Goal: Task Accomplishment & Management: Use online tool/utility

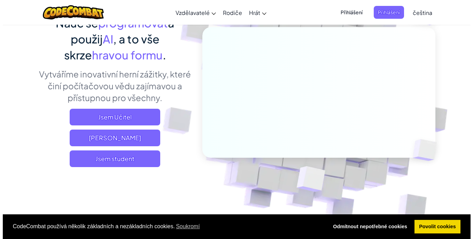
scroll to position [69, 0]
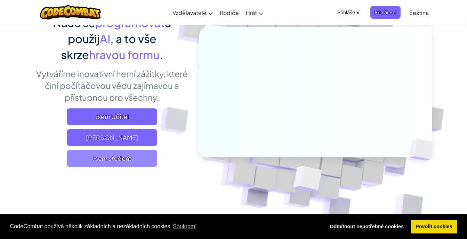
click at [112, 156] on span "Jsem student" at bounding box center [112, 158] width 90 height 17
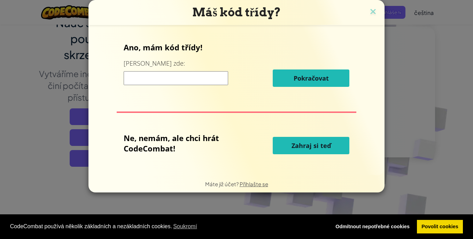
click at [169, 72] on input at bounding box center [176, 78] width 104 height 14
click at [328, 138] on button "Zahraj si teď" at bounding box center [310, 145] width 77 height 17
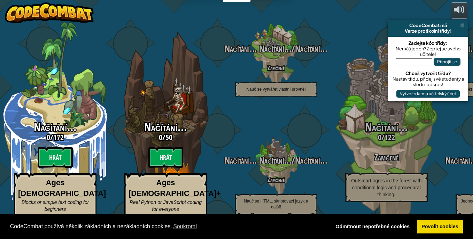
select select "cs"
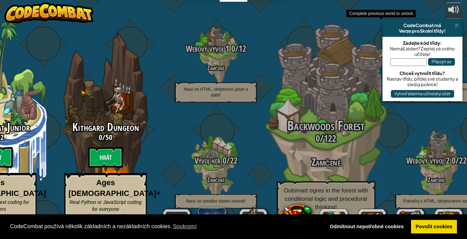
scroll to position [0, 0]
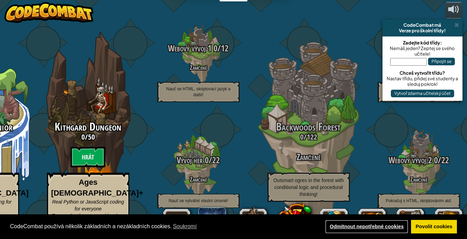
click at [388, 221] on link "Odmítnout nepotřebné cookies" at bounding box center [367, 227] width 84 height 14
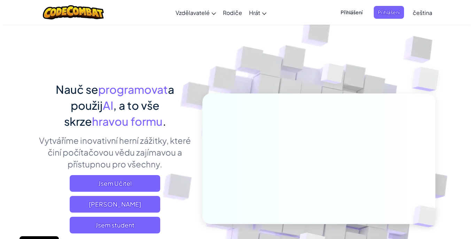
scroll to position [1, 0]
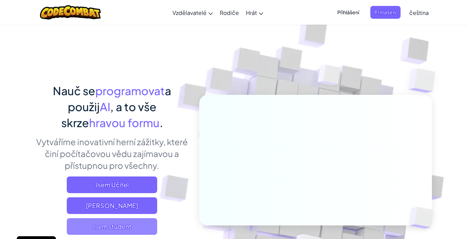
click at [150, 232] on span "Jsem student" at bounding box center [112, 227] width 90 height 17
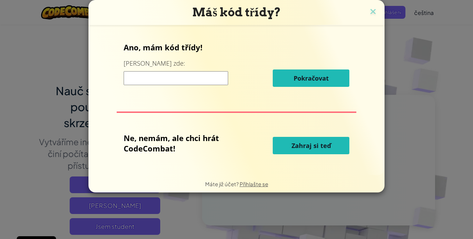
click at [286, 149] on button "Zahraj si teď" at bounding box center [310, 145] width 77 height 17
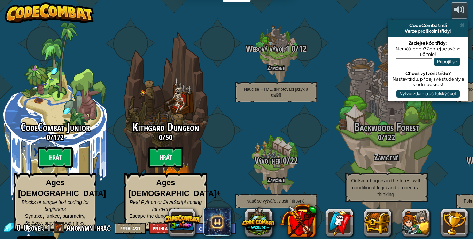
select select "cs"
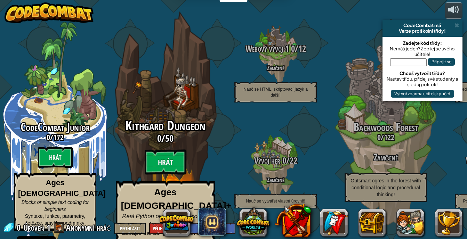
click at [174, 138] on h3 "0 / 50" at bounding box center [165, 139] width 132 height 10
select select "cs"
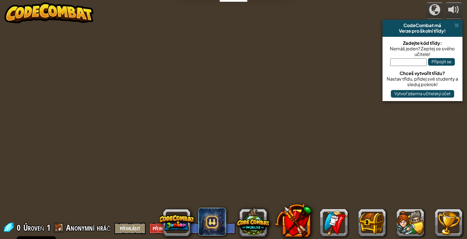
select select "cs"
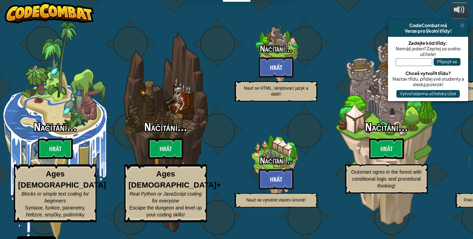
select select "cs"
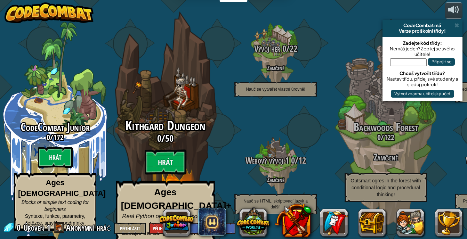
click at [154, 96] on div "Kithgard Dungeon 0 / 50 Hrát Ages 8+ Real Python or JavaScript coding for every…" at bounding box center [165, 132] width 132 height 265
select select "cs"
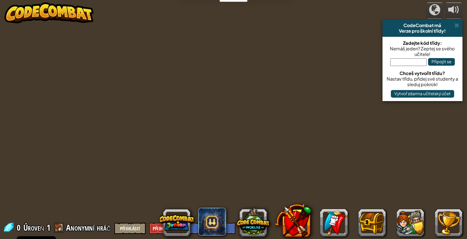
select select "cs"
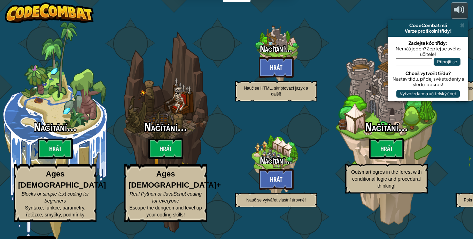
select select "cs"
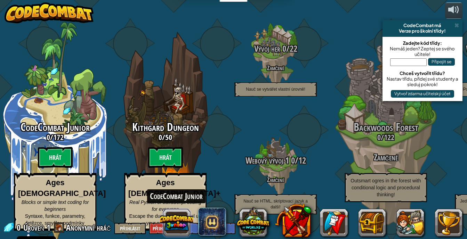
click at [180, 219] on button at bounding box center [176, 222] width 33 height 33
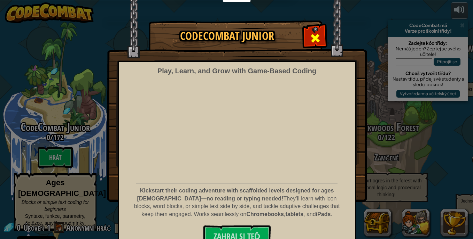
click at [307, 32] on div at bounding box center [315, 37] width 22 height 22
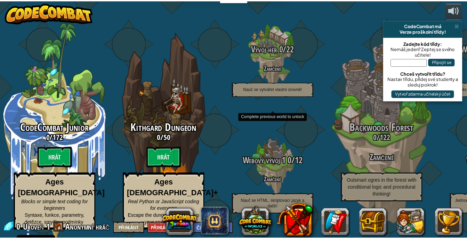
scroll to position [0, 0]
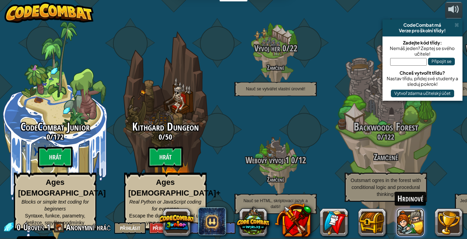
click at [409, 224] on button at bounding box center [411, 223] width 28 height 28
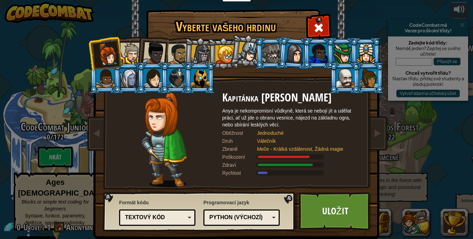
click at [275, 53] on div at bounding box center [271, 53] width 18 height 19
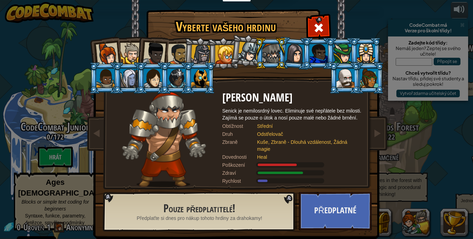
click at [201, 87] on div at bounding box center [200, 78] width 18 height 19
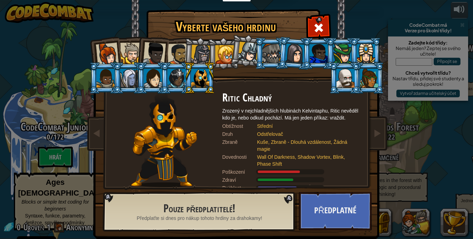
click at [198, 57] on div at bounding box center [201, 55] width 20 height 20
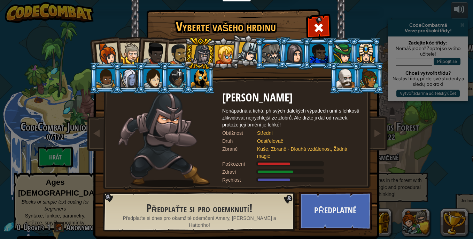
click at [223, 50] on div at bounding box center [224, 54] width 19 height 19
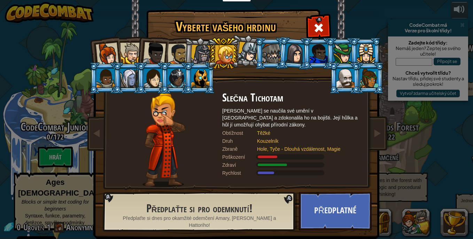
click at [183, 52] on li at bounding box center [199, 53] width 33 height 33
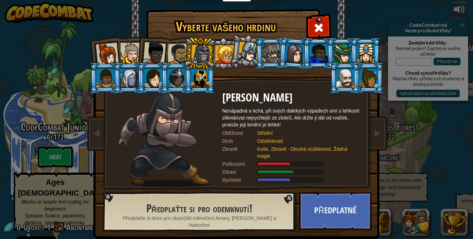
click at [156, 51] on div at bounding box center [154, 53] width 23 height 23
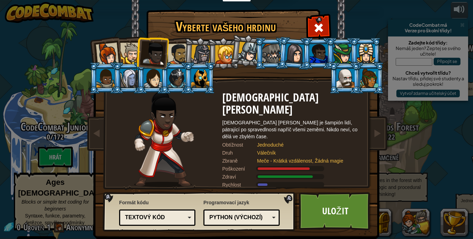
click at [128, 49] on div at bounding box center [130, 53] width 21 height 21
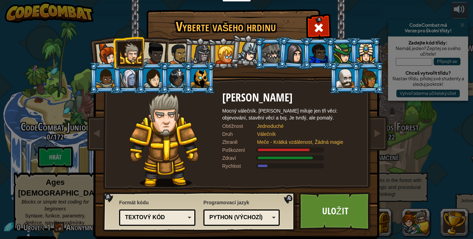
click at [101, 47] on div at bounding box center [107, 54] width 23 height 23
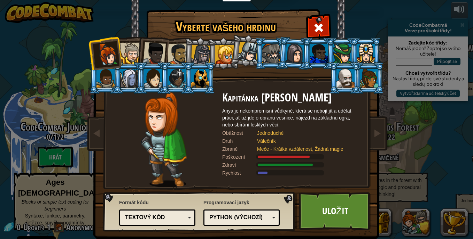
click at [176, 47] on div at bounding box center [178, 54] width 22 height 22
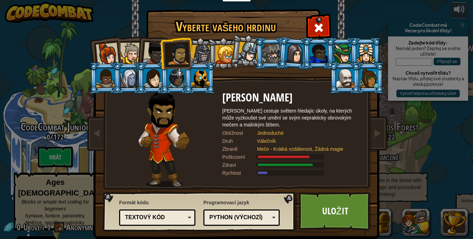
click at [204, 51] on div at bounding box center [201, 55] width 20 height 20
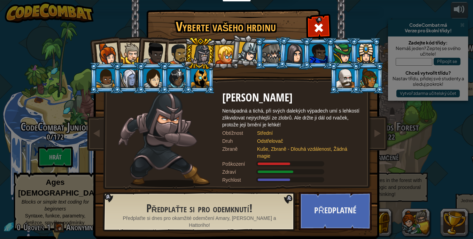
click at [180, 53] on div at bounding box center [178, 54] width 22 height 22
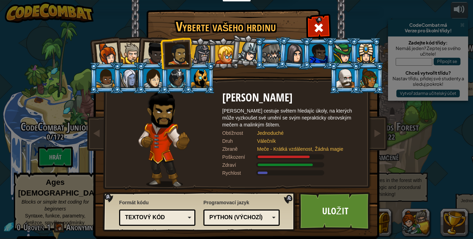
click at [157, 50] on div at bounding box center [154, 53] width 23 height 23
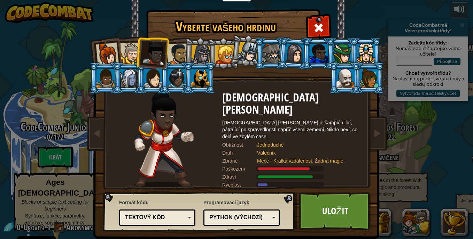
click at [129, 50] on div at bounding box center [130, 53] width 21 height 21
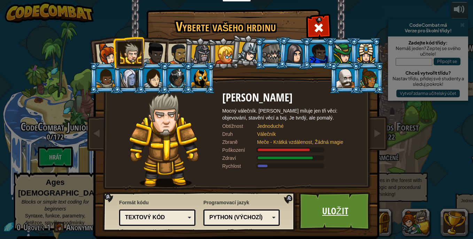
click at [317, 206] on link "Uložit" at bounding box center [335, 211] width 73 height 38
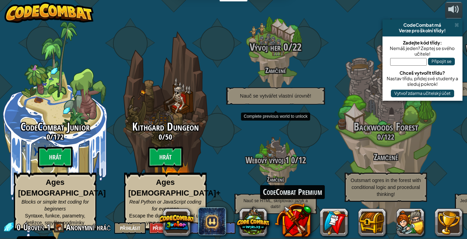
drag, startPoint x: 292, startPoint y: 217, endPoint x: 320, endPoint y: 99, distance: 121.3
click at [320, 99] on div "powered by CodeCombat má Verze pro školní třídy! Zadejte kód třídy: Nemáš jeden…" at bounding box center [233, 119] width 467 height 239
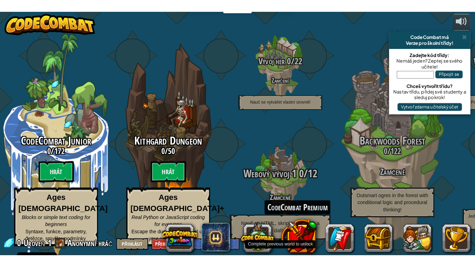
scroll to position [0, 0]
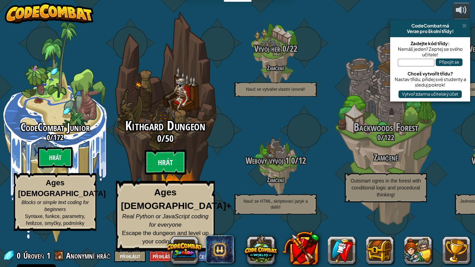
click at [162, 157] on div "Kithgard Dungeon 0 / 50 Hrát Ages 8+ Real Python or JavaScript coding for every…" at bounding box center [165, 185] width 132 height 132
select select "cs"
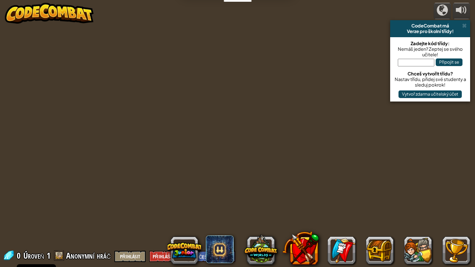
select select "cs"
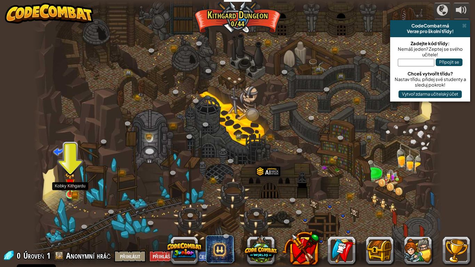
click at [69, 188] on img at bounding box center [70, 184] width 6 height 6
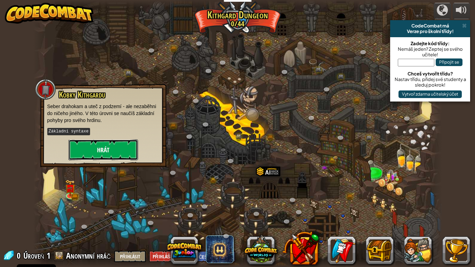
click at [113, 143] on button "Hrát" at bounding box center [104, 150] width 70 height 21
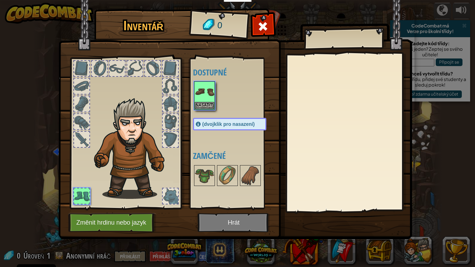
click at [121, 226] on button "Změnit hrdinu nebo jazyk" at bounding box center [112, 222] width 88 height 19
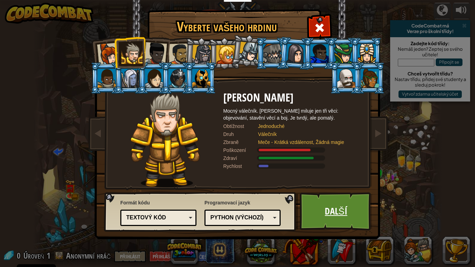
click at [317, 216] on link "Další" at bounding box center [336, 211] width 73 height 38
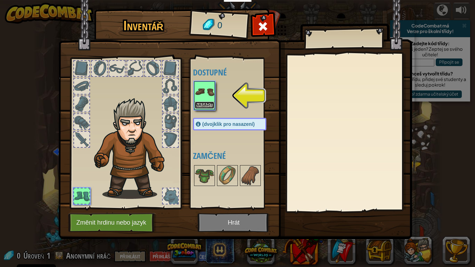
click at [205, 103] on button "Nasadit" at bounding box center [204, 105] width 19 height 7
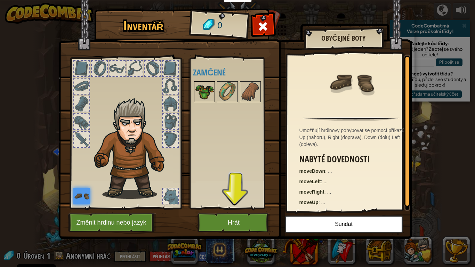
click at [205, 84] on img at bounding box center [204, 91] width 19 height 19
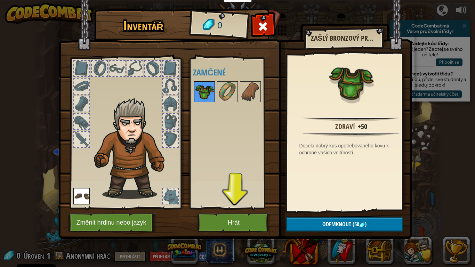
click at [200, 96] on img at bounding box center [204, 91] width 19 height 19
click at [219, 214] on button "Hrát" at bounding box center [234, 222] width 73 height 19
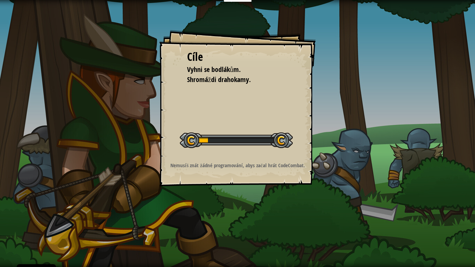
drag, startPoint x: 193, startPoint y: 135, endPoint x: 223, endPoint y: 140, distance: 30.1
click at [223, 140] on div at bounding box center [236, 141] width 113 height 16
click at [219, 143] on div at bounding box center [236, 141] width 113 height 16
click at [222, 147] on div at bounding box center [236, 141] width 113 height 16
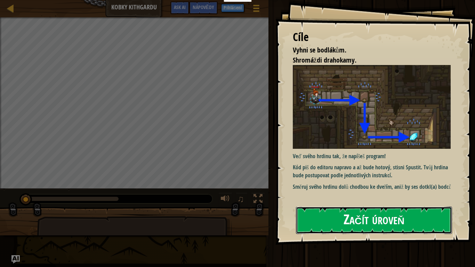
click at [414, 216] on button "Začít úroveň" at bounding box center [374, 220] width 156 height 27
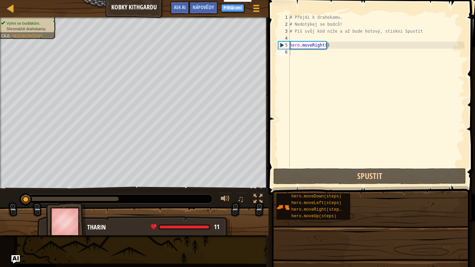
click at [414, 217] on div "Vzdělavatelé Vytvořit Bezplatný Účet Řešení pro školy a okresy Představení nást…" at bounding box center [237, 133] width 475 height 267
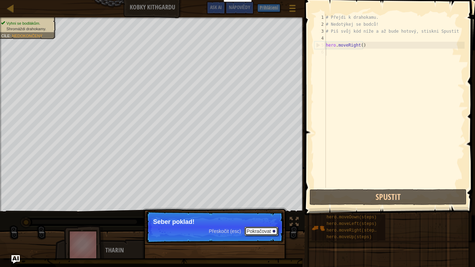
click at [258, 232] on button "Pokračovat" at bounding box center [262, 231] width 34 height 9
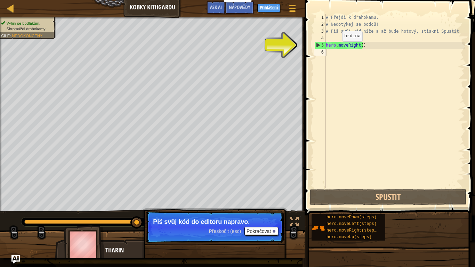
type textarea "hero.moveRight()"
click at [337, 48] on div "# Přejdi k drahokamu. # Nedotýkej se bodců! # Piš svůj kód níže a až bude hotov…" at bounding box center [395, 108] width 140 height 188
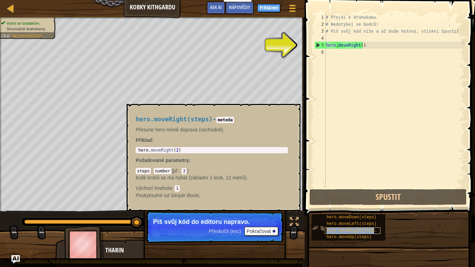
click at [364, 228] on div "hero.moveRight(steps)" at bounding box center [353, 231] width 56 height 7
click at [383, 167] on div "# Přejdi k drahokamu. # Nedotýkej se bodců! # Piš svůj kód níže a až bude hotov…" at bounding box center [395, 108] width 140 height 188
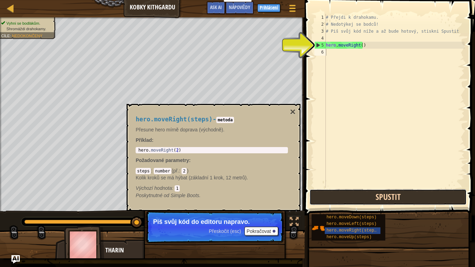
click at [394, 198] on button "Spustit" at bounding box center [388, 197] width 157 height 16
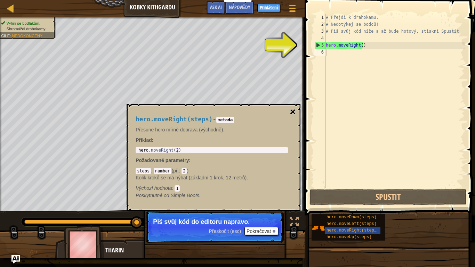
click at [292, 110] on button "×" at bounding box center [293, 112] width 6 height 10
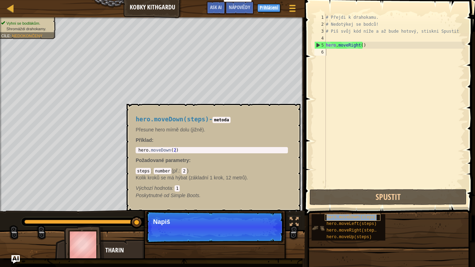
click at [337, 216] on span "hero.moveDown(steps)" at bounding box center [352, 217] width 50 height 5
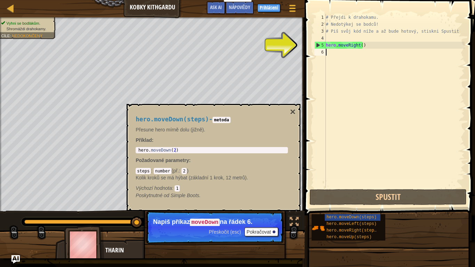
click at [289, 112] on div "hero.moveDown(steps) - metoda Přesune hero mírně dolu (jižně). Příklad : 1 hero…" at bounding box center [212, 158] width 162 height 96
click at [296, 108] on button "×" at bounding box center [293, 112] width 6 height 10
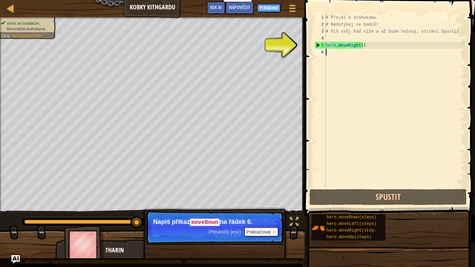
click at [335, 53] on div "# Přejdi k drahokamu. # Nedotýkej se bodců! # Piš svůj kód níže a až bude hotov…" at bounding box center [395, 108] width 140 height 188
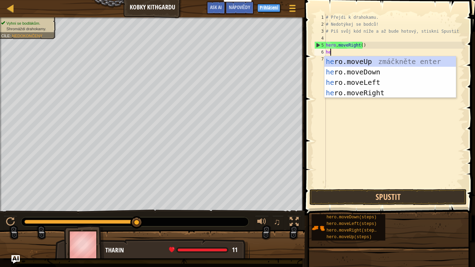
scroll to position [3, 0]
type textarea "hero"
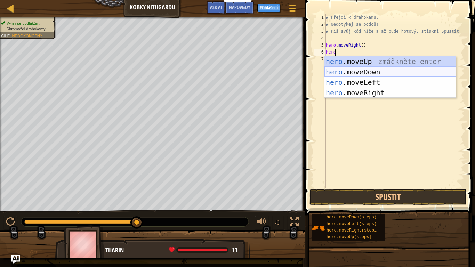
click at [365, 70] on div "hero .moveUp zmáčkněte enter hero .moveDown zmáčkněte enter hero .moveLeft zmáč…" at bounding box center [391, 87] width 132 height 63
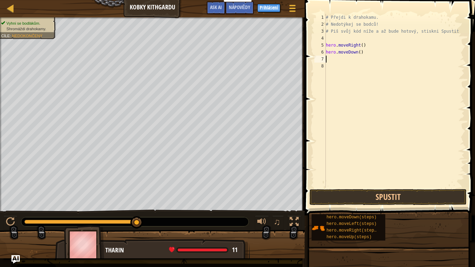
scroll to position [3, 0]
click at [380, 191] on button "Spustit" at bounding box center [388, 197] width 157 height 16
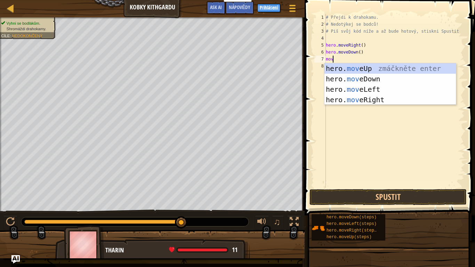
scroll to position [3, 0]
type textarea "move"
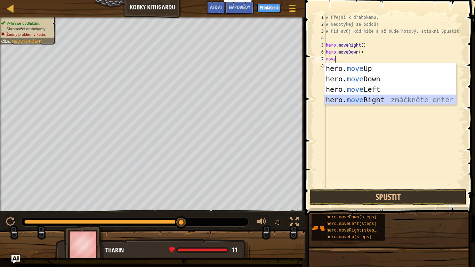
click at [377, 99] on div "hero. move Up zmáčkněte enter hero. move Down zmáčkněte enter hero. move Left z…" at bounding box center [391, 94] width 132 height 63
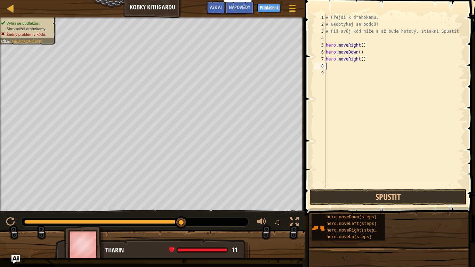
scroll to position [3, 0]
click at [380, 195] on button "Spustit" at bounding box center [388, 197] width 157 height 16
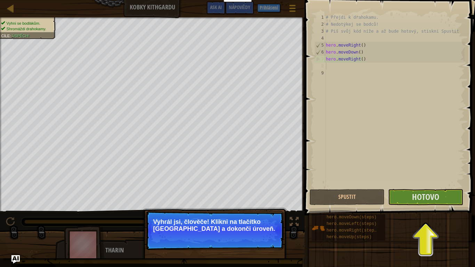
click at [444, 189] on span at bounding box center [391, 98] width 176 height 236
click at [442, 192] on button "Hotovo" at bounding box center [425, 197] width 75 height 16
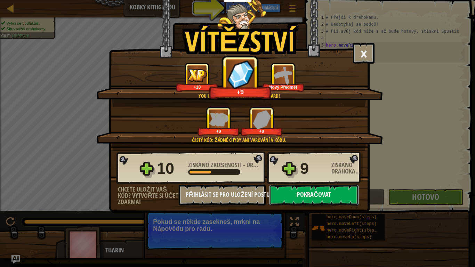
click at [301, 191] on button "Pokračovat" at bounding box center [314, 195] width 90 height 21
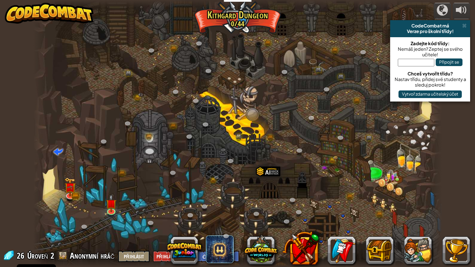
select select "cs"
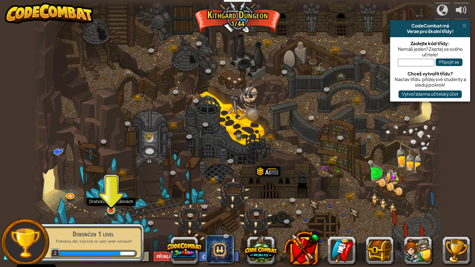
click at [116, 204] on img at bounding box center [111, 199] width 10 height 24
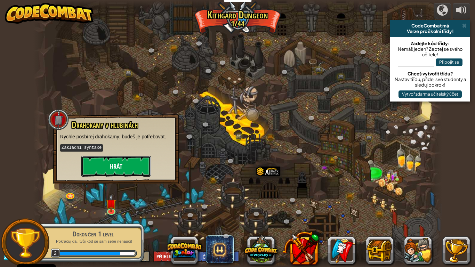
click at [118, 158] on button "Hrát" at bounding box center [116, 166] width 70 height 21
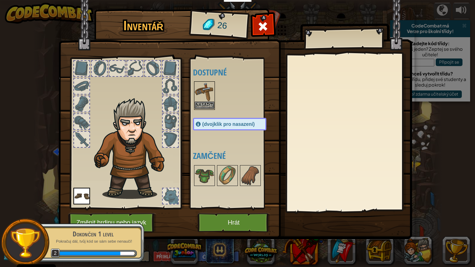
click at [206, 100] on img at bounding box center [204, 91] width 19 height 19
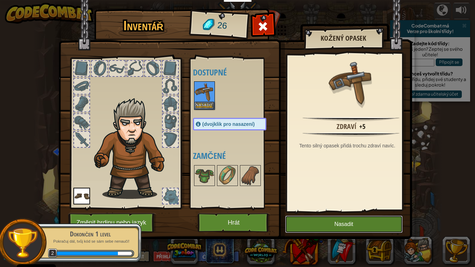
click at [310, 218] on button "Nasadit" at bounding box center [344, 224] width 118 height 17
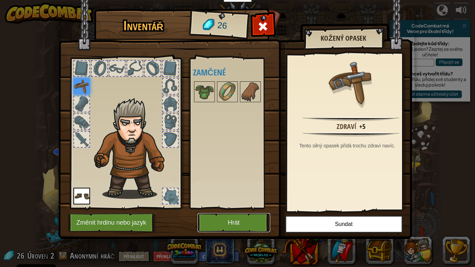
click at [246, 217] on button "Hrát" at bounding box center [234, 222] width 73 height 19
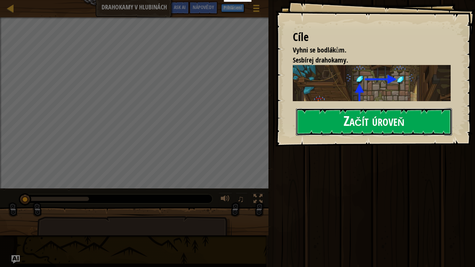
click at [352, 126] on button "Začít úroveň" at bounding box center [374, 121] width 156 height 27
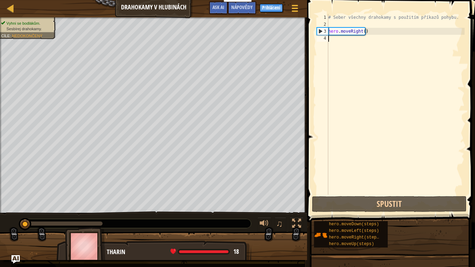
type textarea "hero.moveRight()"
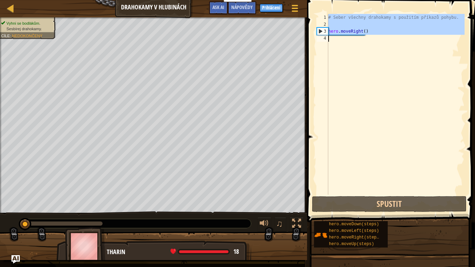
drag, startPoint x: 323, startPoint y: 108, endPoint x: 326, endPoint y: 103, distance: 5.0
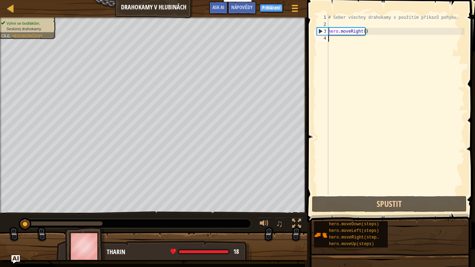
type textarea "hero.moveRight()"
click at [342, 45] on div "# Seber všechny drahokamy s použitím příkazů pohybu. hero . moveRight ( )" at bounding box center [396, 111] width 138 height 195
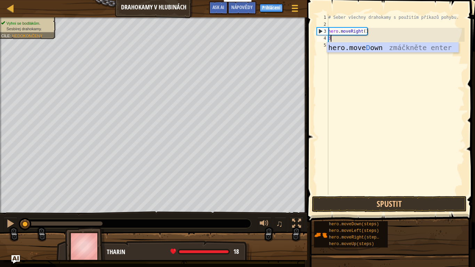
scroll to position [3, 0]
type textarea "do"
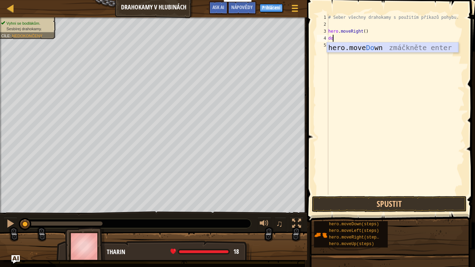
click at [369, 47] on div "hero.move Do wn zmáčkněte enter" at bounding box center [393, 57] width 132 height 31
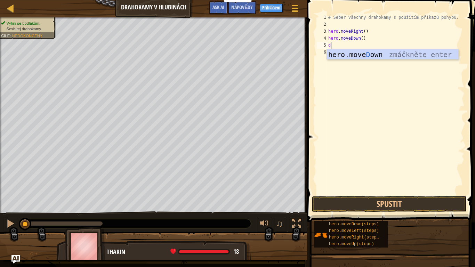
type textarea "do"
click at [364, 51] on div "hero.move Do wn zmáčkněte enter" at bounding box center [393, 64] width 132 height 31
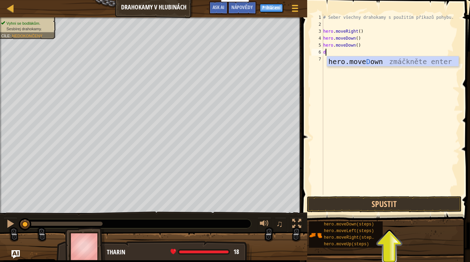
type textarea "do"
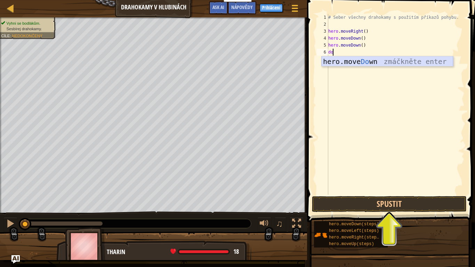
click at [373, 60] on div "hero.move Do wn zmáčkněte enter" at bounding box center [388, 71] width 132 height 31
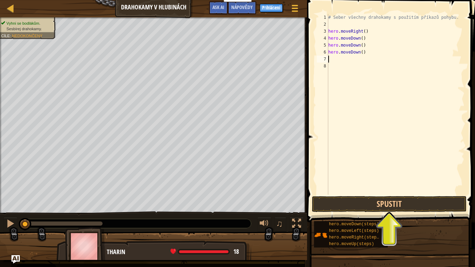
click at [395, 196] on span at bounding box center [392, 101] width 174 height 243
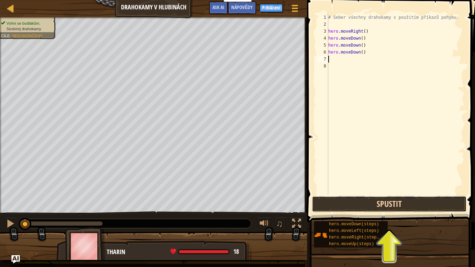
click at [395, 203] on button "Spustit" at bounding box center [389, 204] width 155 height 16
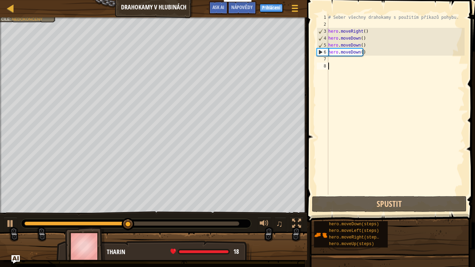
drag, startPoint x: 415, startPoint y: 176, endPoint x: 374, endPoint y: 142, distance: 53.2
click at [374, 142] on div "# Seber všechny drahokamy s použitím příkazů pohybu. hero . moveRight ( ) hero …" at bounding box center [396, 111] width 138 height 195
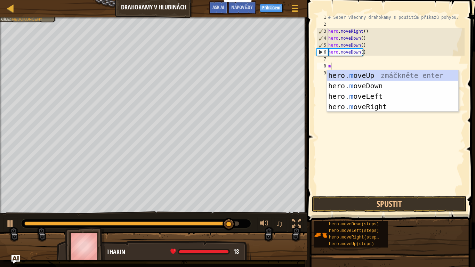
type textarea "mo"
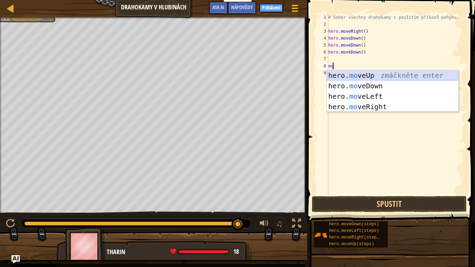
click at [391, 73] on div "hero. mo veUp zmáčkněte enter hero. mo veDown zmáčkněte enter hero. mo veLeft z…" at bounding box center [393, 101] width 132 height 63
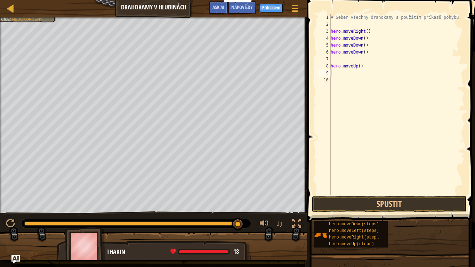
type textarea "m"
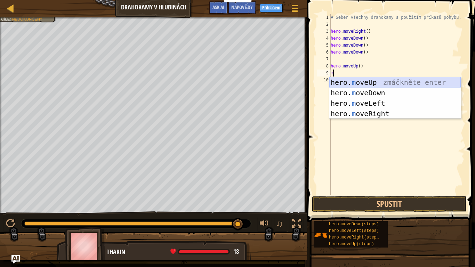
click at [373, 82] on div "hero. m oveUp zmáčkněte enter hero. m oveDown zmáčkněte enter hero. m oveLeft z…" at bounding box center [396, 108] width 132 height 63
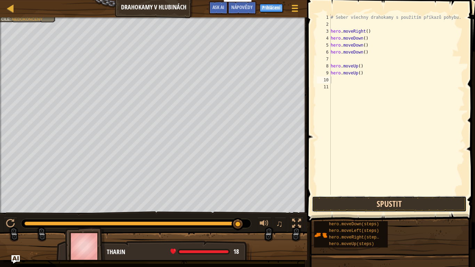
click at [367, 201] on button "Spustit" at bounding box center [389, 204] width 155 height 16
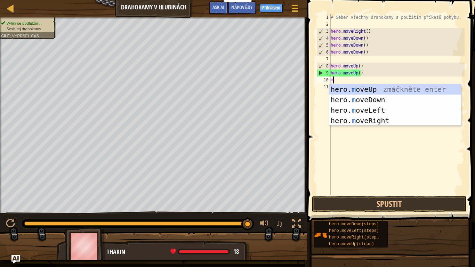
type textarea "mo"
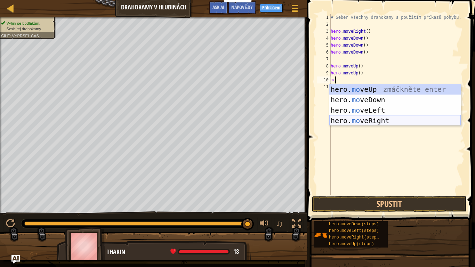
click at [369, 120] on div "hero. mo veUp zmáčkněte enter hero. mo veDown zmáčkněte enter hero. mo veLeft z…" at bounding box center [396, 115] width 132 height 63
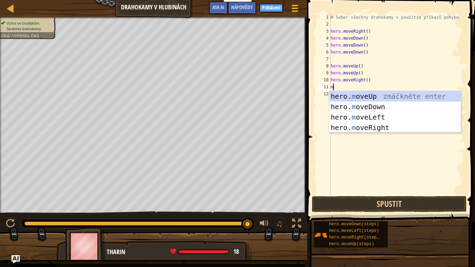
type textarea "mo"
click at [376, 129] on div "hero. mo veUp zmáčkněte enter hero. mo veDown zmáčkněte enter hero. mo veLeft z…" at bounding box center [396, 122] width 132 height 63
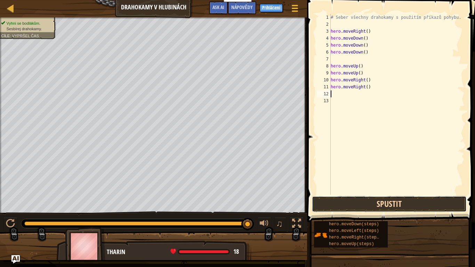
click at [379, 199] on button "Spustit" at bounding box center [389, 204] width 155 height 16
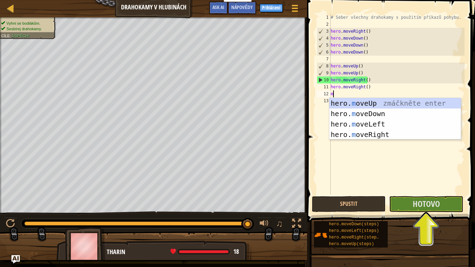
type textarea "mo"
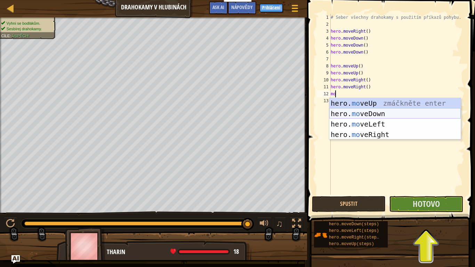
click at [374, 112] on div "hero. mo veUp zmáčkněte enter hero. mo veDown zmáčkněte enter hero. mo veLeft z…" at bounding box center [396, 129] width 132 height 63
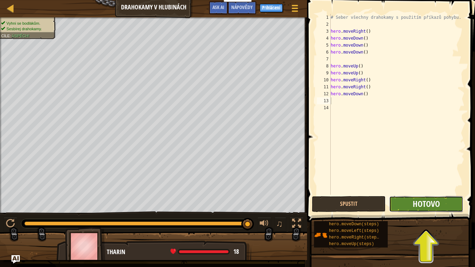
click at [413, 209] on button "Hotovo" at bounding box center [426, 204] width 74 height 16
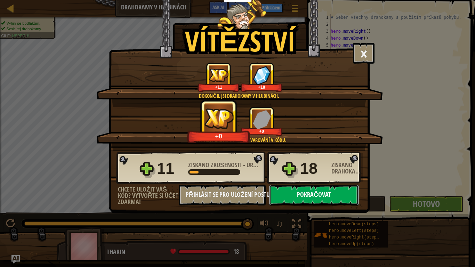
click at [296, 186] on button "Pokračovat" at bounding box center [314, 195] width 90 height 21
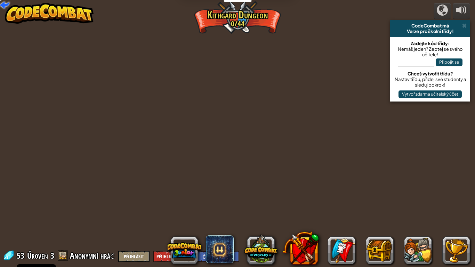
select select "cs"
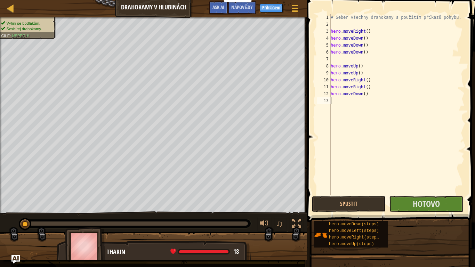
type textarea "m"
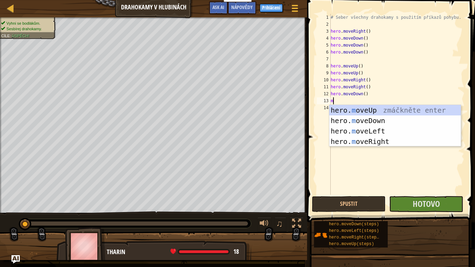
scroll to position [3, 0]
click at [381, 121] on div "hero. m oveUp zmáčkněte enter hero. m oveDown zmáčkněte enter hero. m oveLeft z…" at bounding box center [396, 136] width 132 height 63
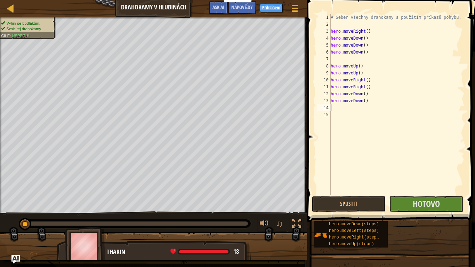
type textarea "m"
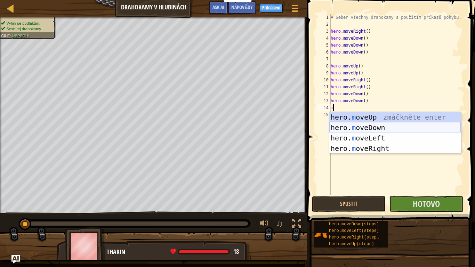
click at [377, 128] on div "hero. m oveUp zmáčkněte enter hero. m oveDown zmáčkněte enter hero. m oveLeft z…" at bounding box center [396, 143] width 132 height 63
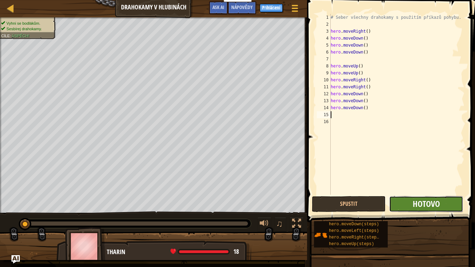
click at [414, 203] on span "Hotovo" at bounding box center [426, 203] width 27 height 11
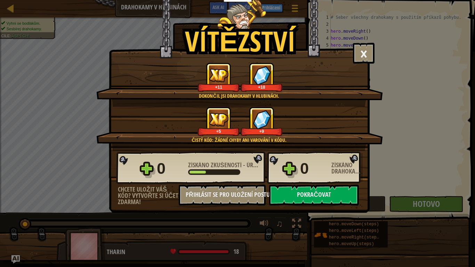
click at [336, 183] on div "0 Získáno zkušeností - Úroveň 3 0 Získáno drahokamů" at bounding box center [239, 167] width 247 height 33
click at [336, 182] on div "0 Získáno zkušeností - Úroveň 3 0 Získáno drahokamů" at bounding box center [239, 167] width 247 height 33
click at [328, 197] on button "Pokračovat" at bounding box center [314, 195] width 90 height 21
select select "cs"
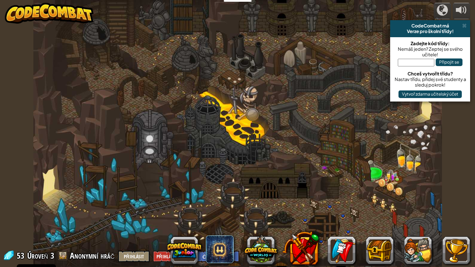
select select "cs"
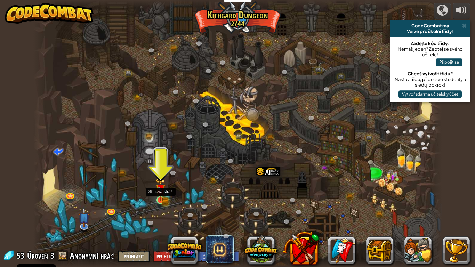
click at [160, 195] on img at bounding box center [161, 189] width 10 height 23
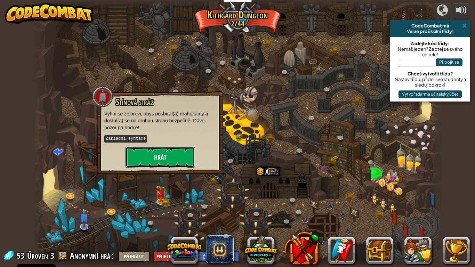
click at [159, 156] on button "Hrát" at bounding box center [161, 157] width 70 height 21
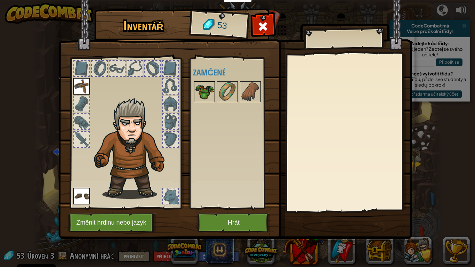
click at [209, 88] on img at bounding box center [204, 91] width 19 height 19
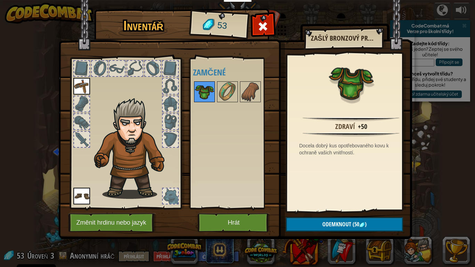
click at [209, 100] on img at bounding box center [204, 91] width 19 height 19
click at [232, 91] on img at bounding box center [227, 91] width 19 height 19
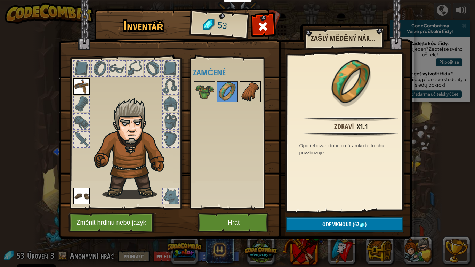
click at [255, 93] on img at bounding box center [250, 91] width 19 height 19
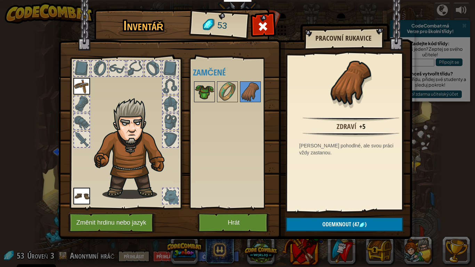
click at [202, 89] on img at bounding box center [204, 91] width 19 height 19
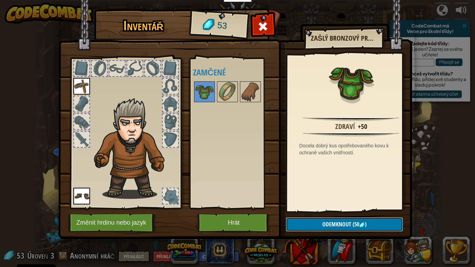
click at [329, 221] on span "Odemknout" at bounding box center [337, 225] width 29 height 8
click at [336, 223] on button "Potvrdit" at bounding box center [344, 224] width 117 height 14
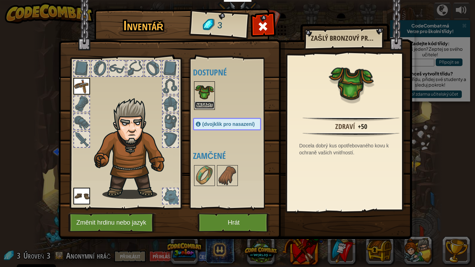
click at [204, 105] on button "Nasadit" at bounding box center [204, 105] width 19 height 7
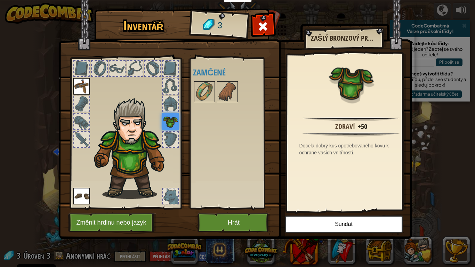
click at [170, 118] on img at bounding box center [170, 121] width 17 height 17
click at [82, 88] on img at bounding box center [81, 86] width 17 height 17
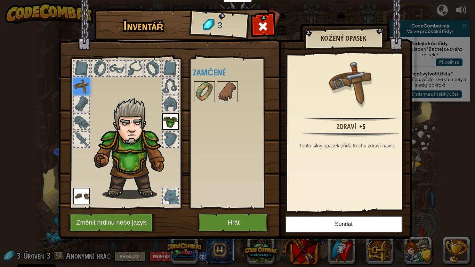
click at [82, 87] on img at bounding box center [81, 86] width 17 height 17
click at [166, 121] on img at bounding box center [170, 121] width 17 height 17
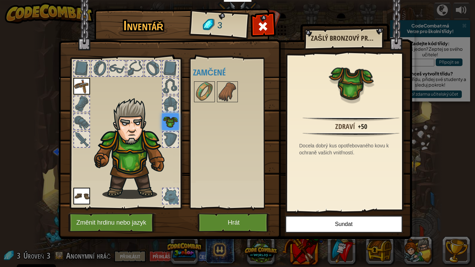
click at [86, 193] on img at bounding box center [81, 196] width 17 height 17
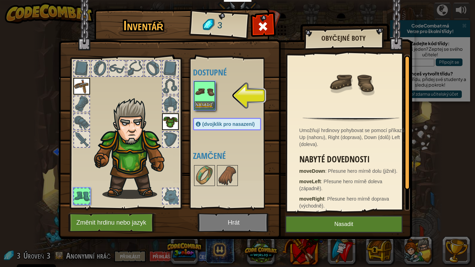
click at [207, 96] on img at bounding box center [204, 91] width 19 height 19
click at [201, 105] on button "Nasadit" at bounding box center [204, 105] width 19 height 7
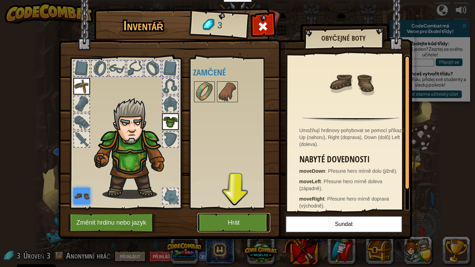
click at [209, 217] on button "Hrát" at bounding box center [234, 222] width 73 height 19
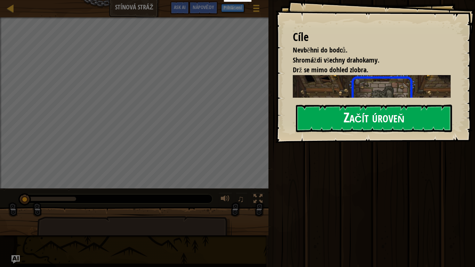
click at [374, 126] on button "Začít úroveň" at bounding box center [374, 118] width 156 height 27
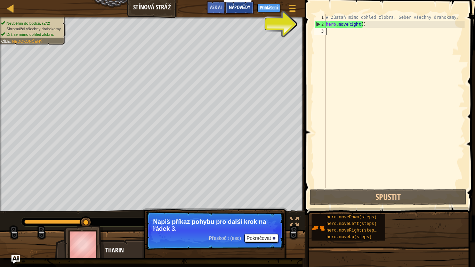
type textarea "m"
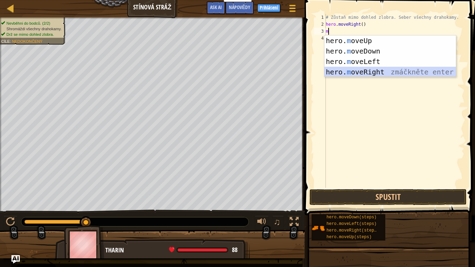
click at [343, 72] on div "hero. m oveUp zmáčkněte enter hero. m oveDown zmáčkněte enter hero. m oveLeft z…" at bounding box center [391, 66] width 132 height 63
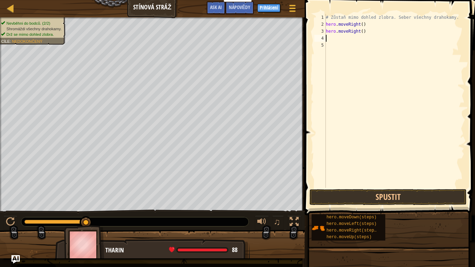
type textarea "m"
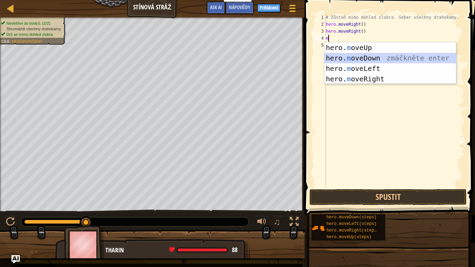
click at [369, 56] on div "hero. m oveUp zmáčkněte enter hero. m oveDown zmáčkněte enter hero. m oveLeft z…" at bounding box center [391, 73] width 132 height 63
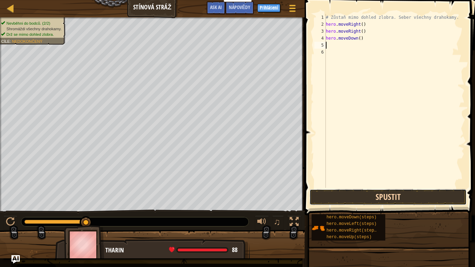
click at [364, 199] on button "Spustit" at bounding box center [388, 197] width 157 height 16
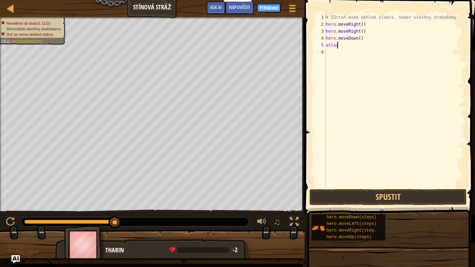
scroll to position [3, 1]
click at [365, 204] on button "Spustit" at bounding box center [388, 197] width 157 height 16
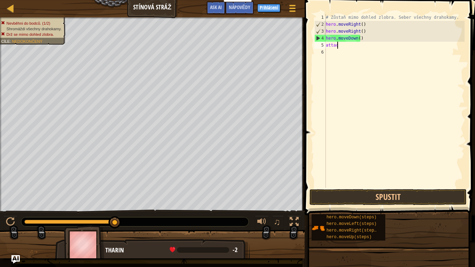
scroll to position [3, 0]
type textarea "a"
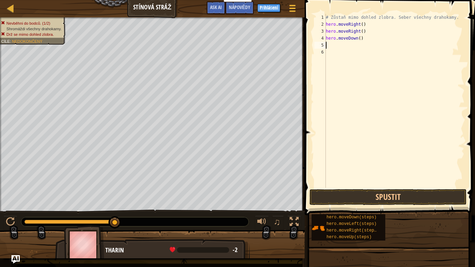
click at [365, 189] on span at bounding box center [391, 98] width 176 height 236
click at [367, 193] on button "Spustit" at bounding box center [388, 197] width 157 height 16
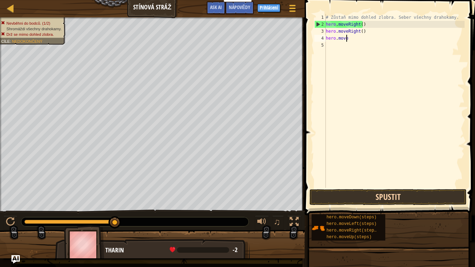
type textarea "h"
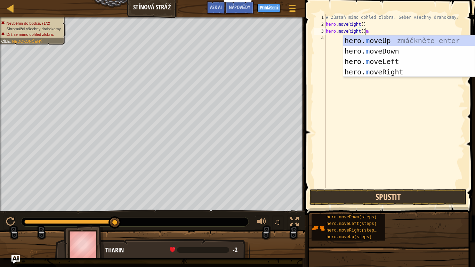
scroll to position [3, 3]
click at [374, 75] on div "hero. m oveUp zmáčkněte enter hero. m oveDown zmáčkněte enter hero. m oveLeft z…" at bounding box center [409, 66] width 132 height 63
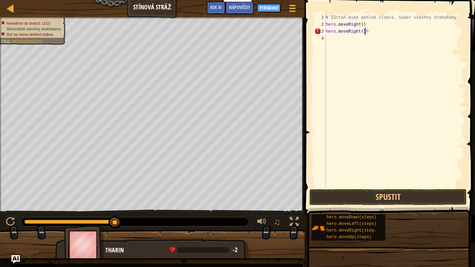
type textarea "hero.moveRight()"
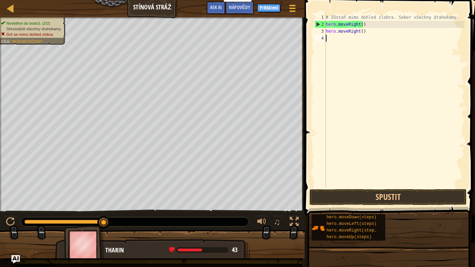
click at [328, 65] on div "# Zůstaň mimo dohled zlobra. Seber všechny drahokamy. hero . moveRight ( ) hero…" at bounding box center [395, 108] width 140 height 188
type textarea ","
type textarea "m"
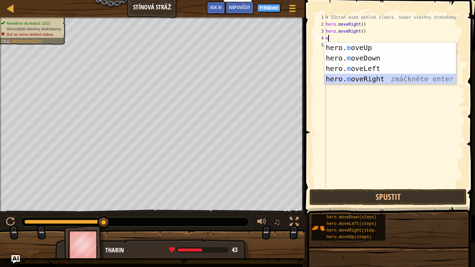
click at [396, 77] on div "hero. m oveUp zmáčkněte enter hero. m oveDown zmáčkněte enter hero. m oveLeft z…" at bounding box center [391, 73] width 132 height 63
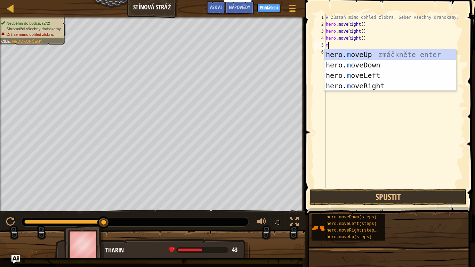
type textarea "mo"
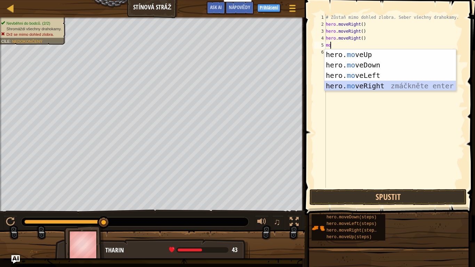
click at [369, 88] on div "hero. mo veUp zmáčkněte enter hero. mo veDown zmáčkněte enter hero. mo veLeft z…" at bounding box center [391, 80] width 132 height 63
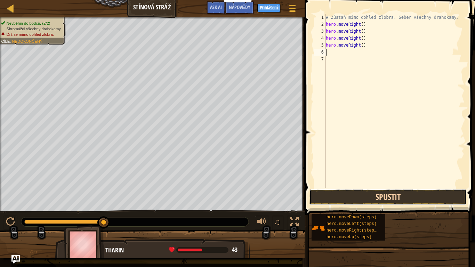
click at [378, 192] on button "Spustit" at bounding box center [388, 197] width 157 height 16
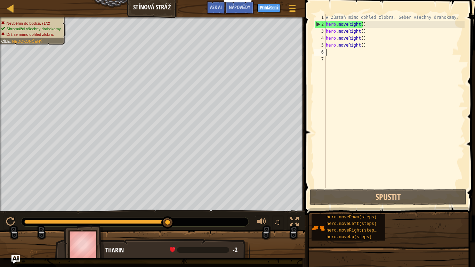
type textarea "m"
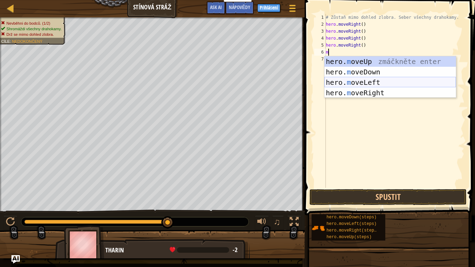
click at [372, 83] on div "hero. m oveUp zmáčkněte enter hero. m oveDown zmáčkněte enter hero. m oveLeft z…" at bounding box center [391, 87] width 132 height 63
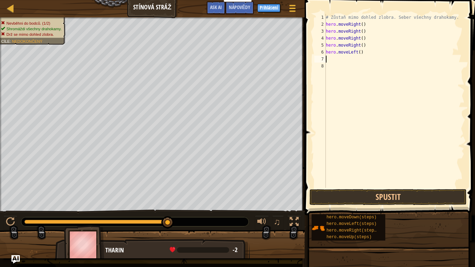
type textarea "m"
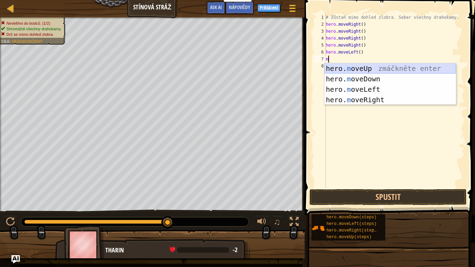
click at [366, 69] on div "hero. m oveUp zmáčkněte enter hero. m oveDown zmáčkněte enter hero. m oveLeft z…" at bounding box center [391, 94] width 132 height 63
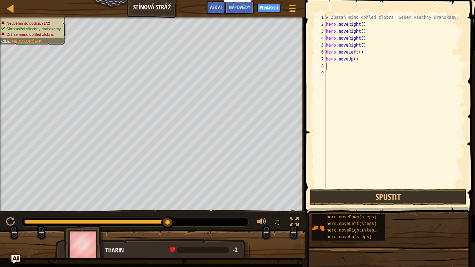
type textarea "m"
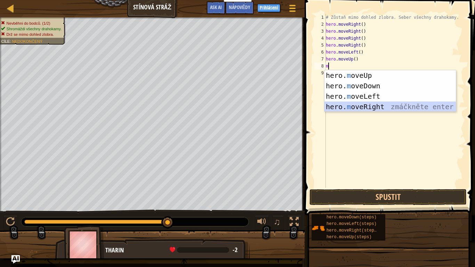
click at [357, 108] on div "hero. m oveUp zmáčkněte enter hero. m oveDown zmáčkněte enter hero. m oveLeft z…" at bounding box center [391, 101] width 132 height 63
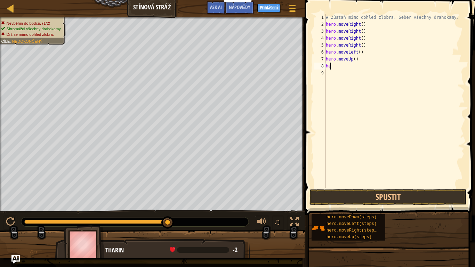
type textarea "h"
type textarea "m"
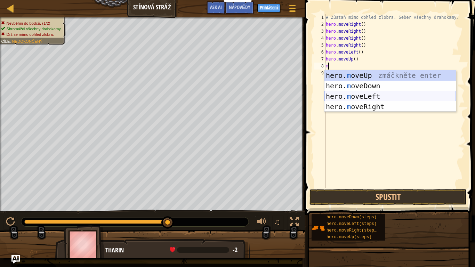
click at [347, 99] on div "hero. m oveUp zmáčkněte enter hero. m oveDown zmáčkněte enter hero. m oveLeft z…" at bounding box center [391, 101] width 132 height 63
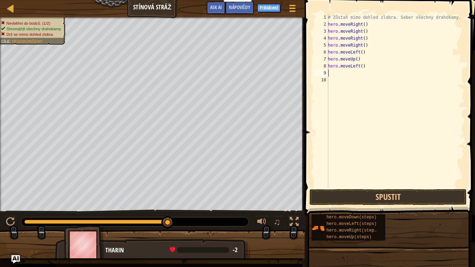
click at [325, 192] on button "Spustit" at bounding box center [388, 197] width 157 height 16
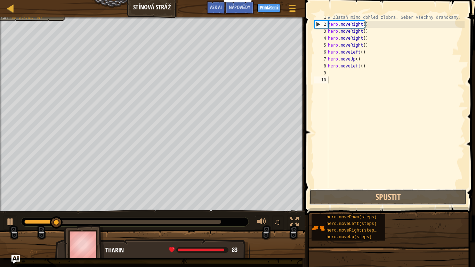
drag, startPoint x: 331, startPoint y: 194, endPoint x: 404, endPoint y: 176, distance: 75.9
click at [404, 176] on div "1 2 3 4 5 6 7 8 9 10 # Zůstaň mimo dohled zlobra. Seber všechny drahokamy. hero…" at bounding box center [389, 121] width 173 height 236
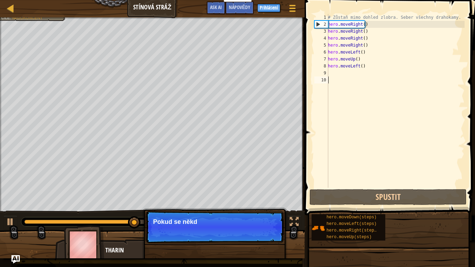
drag, startPoint x: 404, startPoint y: 176, endPoint x: 219, endPoint y: 267, distance: 206.0
click at [219, 239] on div "Mapa Stínová stráž Herní menu Hotovo Přihlášení Nápovědy Ask AI 1 ההההההההההההה…" at bounding box center [237, 133] width 475 height 267
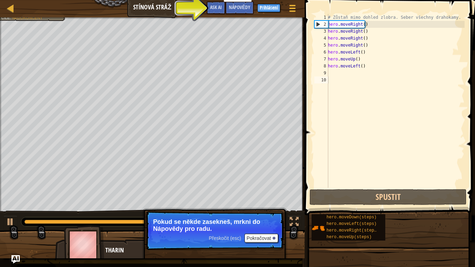
click at [177, 68] on div "Nevběhni do bodců. (2/2) Shromáždi všechny drahokamy. Drž se mimo dohled zlobra…" at bounding box center [237, 137] width 475 height 241
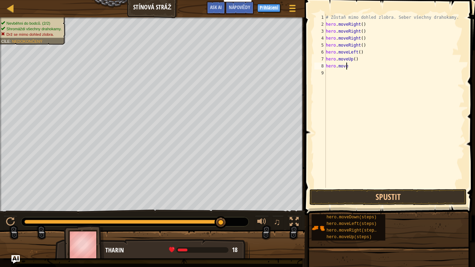
type textarea "h"
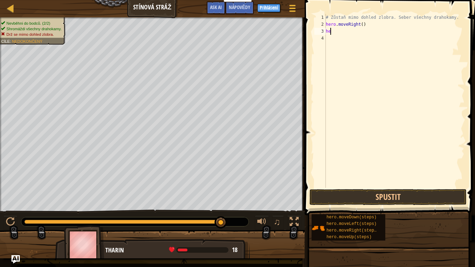
type textarea "h"
type textarea "m"
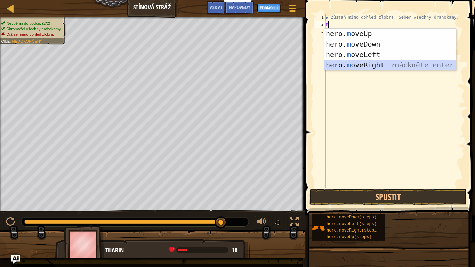
click at [364, 64] on div "hero. m oveUp zmáčkněte enter hero. m oveDown zmáčkněte enter hero. m oveLeft z…" at bounding box center [391, 60] width 132 height 63
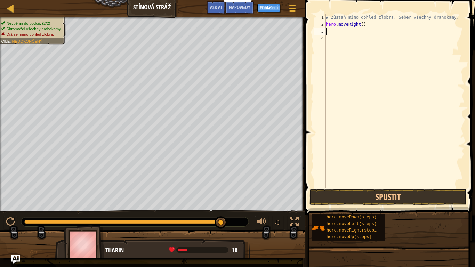
type textarea "m"
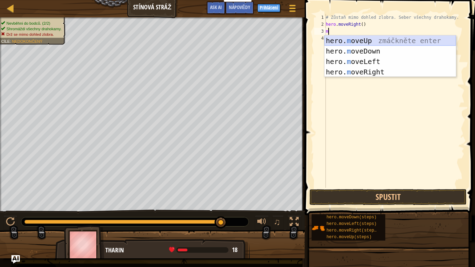
click at [355, 37] on div "hero. m oveUp zmáčkněte enter hero. m oveDown zmáčkněte enter hero. m oveLeft z…" at bounding box center [391, 66] width 132 height 63
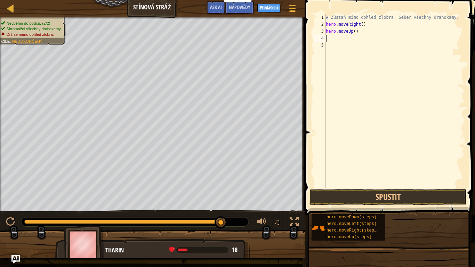
type textarea "m"
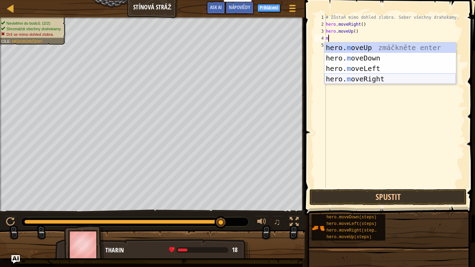
click at [364, 78] on div "hero. m oveUp zmáčkněte enter hero. m oveDown zmáčkněte enter hero. m oveLeft z…" at bounding box center [391, 73] width 132 height 63
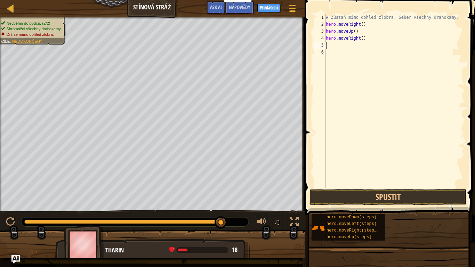
type textarea "m"
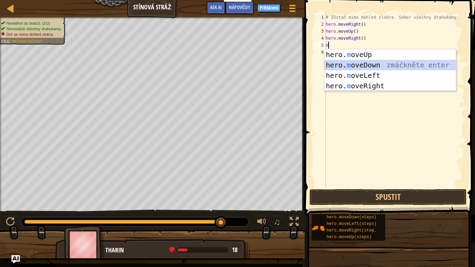
click at [368, 67] on div "hero. m oveUp zmáčkněte enter hero. m oveDown zmáčkněte enter hero. m oveLeft z…" at bounding box center [391, 80] width 132 height 63
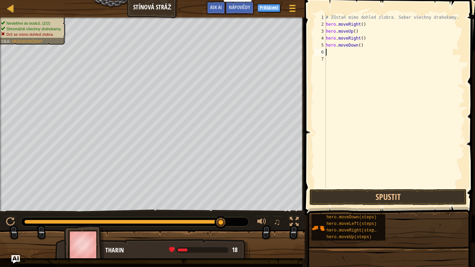
type textarea "m"
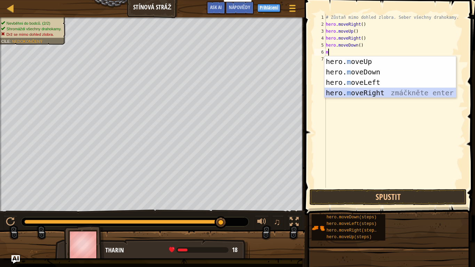
click at [371, 93] on div "hero. m oveUp zmáčkněte enter hero. m oveDown zmáčkněte enter hero. m oveLeft z…" at bounding box center [391, 87] width 132 height 63
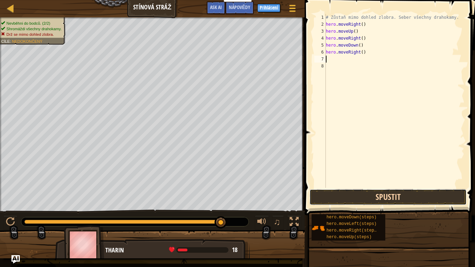
click at [358, 198] on button "Spustit" at bounding box center [388, 197] width 157 height 16
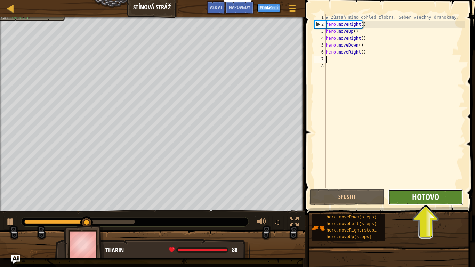
click at [420, 202] on span "Hotovo" at bounding box center [425, 196] width 27 height 11
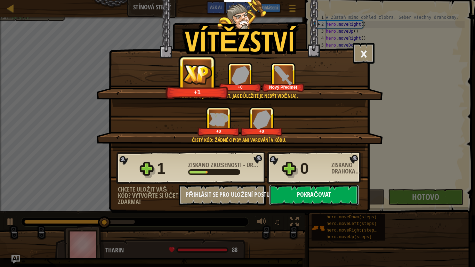
click at [301, 195] on button "Pokračovat" at bounding box center [314, 195] width 90 height 21
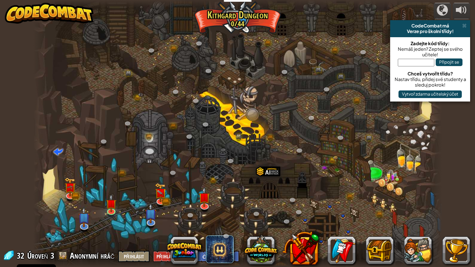
select select "cs"
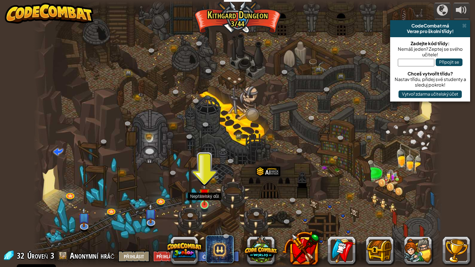
click at [208, 202] on img at bounding box center [204, 194] width 10 height 24
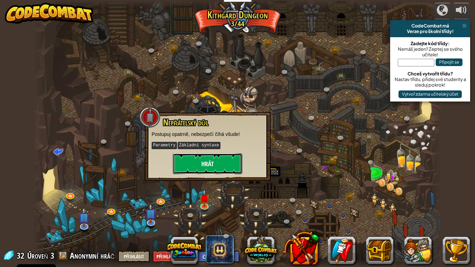
click at [196, 157] on button "Hrát" at bounding box center [208, 163] width 70 height 21
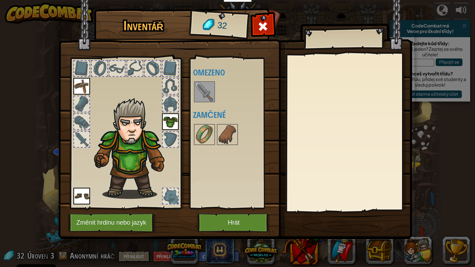
click at [204, 89] on img at bounding box center [204, 91] width 19 height 19
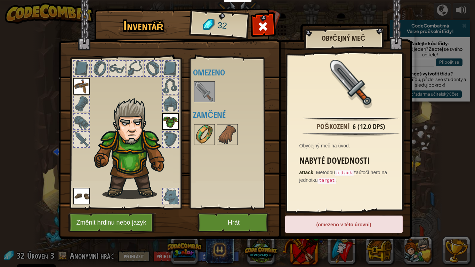
click at [205, 136] on img at bounding box center [204, 134] width 19 height 19
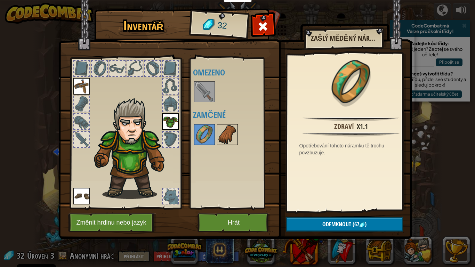
click at [235, 138] on img at bounding box center [227, 134] width 19 height 19
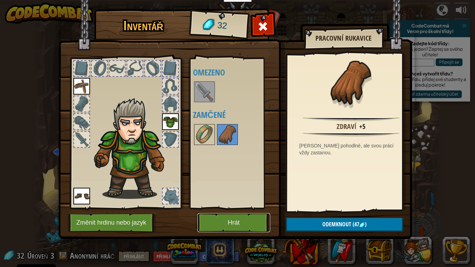
click at [231, 218] on button "Hrát" at bounding box center [234, 222] width 73 height 19
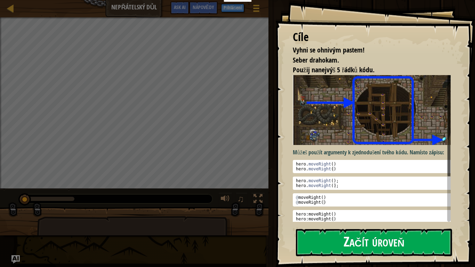
click at [373, 239] on button "Začít úroveň" at bounding box center [374, 242] width 156 height 27
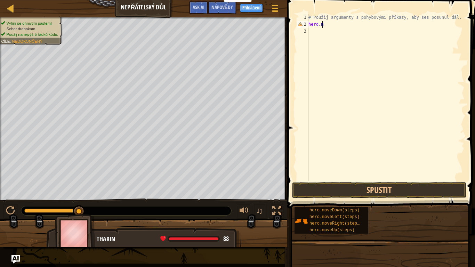
scroll to position [3, 0]
type textarea "h"
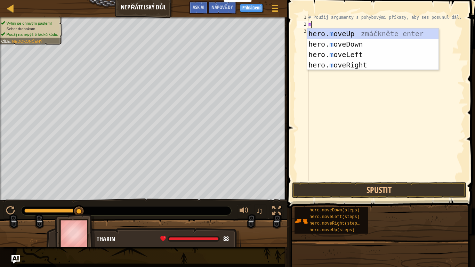
type textarea "mo"
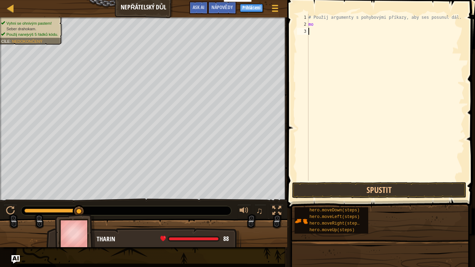
click at [359, 71] on div "# Použij argumenty s pohybovými příkazy, aby ses posunul dál. mo" at bounding box center [386, 104] width 158 height 181
click at [338, 27] on div "# Použij argumenty s pohybovými příkazy, aby ses posunul dál. mo" at bounding box center [386, 104] width 158 height 181
type textarea "m"
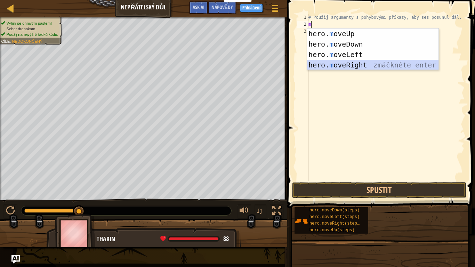
click at [345, 67] on div "hero. m oveUp zmáčkněte enter hero. m oveDown zmáčkněte enter hero. m oveLeft z…" at bounding box center [373, 60] width 132 height 63
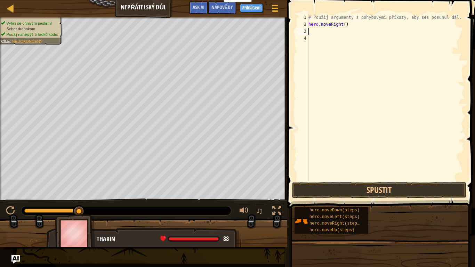
type textarea "m"
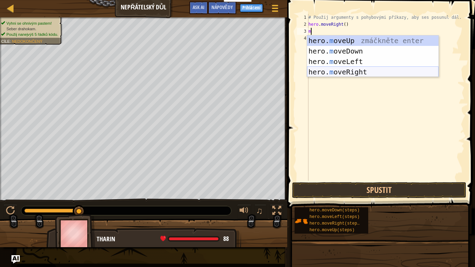
click at [349, 75] on div "hero. m oveUp zmáčkněte enter hero. m oveDown zmáčkněte enter hero. m oveLeft z…" at bounding box center [373, 66] width 132 height 63
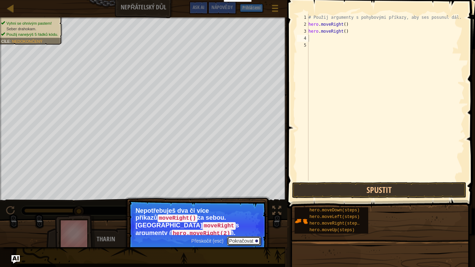
click at [239, 237] on button "Pokračovat" at bounding box center [244, 241] width 34 height 9
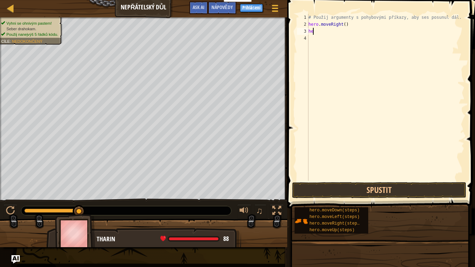
type textarea "h"
type textarea "hero.moveRight()"
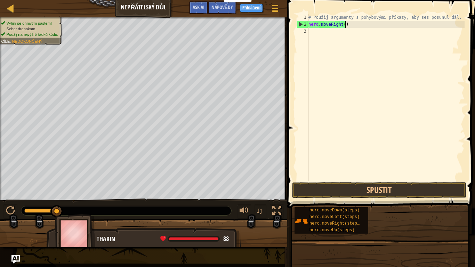
click at [320, 42] on div "# Použij argumenty s pohybovými příkazy, aby ses posunul dál. hero . moveRight …" at bounding box center [386, 104] width 158 height 181
click at [364, 32] on div "# Použij argumenty s pohybovými příkazy, aby ses posunul dál. hero . moveRight …" at bounding box center [386, 104] width 158 height 181
type textarea "r"
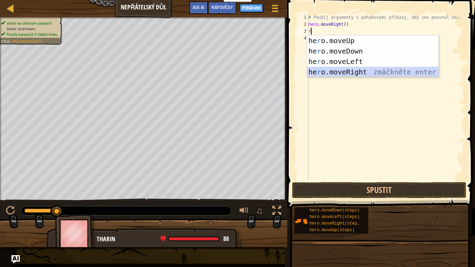
click at [347, 74] on div "he r o.moveUp zmáčkněte enter he r o.moveDown zmáčkněte enter he r o.moveLeft z…" at bounding box center [373, 66] width 132 height 63
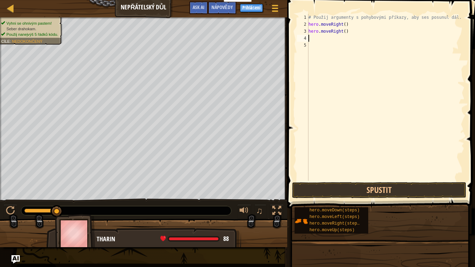
type textarea "m"
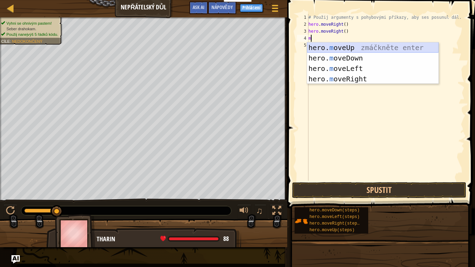
click at [340, 47] on div "hero. m oveUp zmáčkněte enter hero. m oveDown zmáčkněte enter hero. m oveLeft z…" at bounding box center [373, 73] width 132 height 63
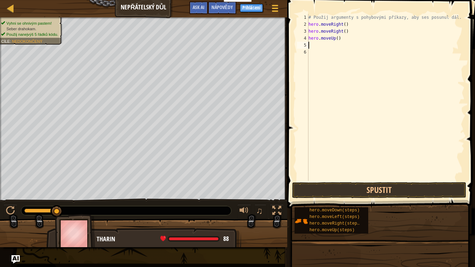
type textarea "m"
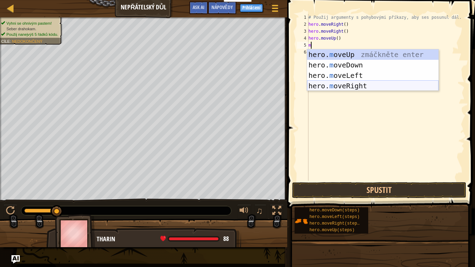
click at [333, 86] on div "hero. m oveUp zmáčkněte enter hero. m oveDown zmáčkněte enter hero. m oveLeft z…" at bounding box center [373, 80] width 132 height 63
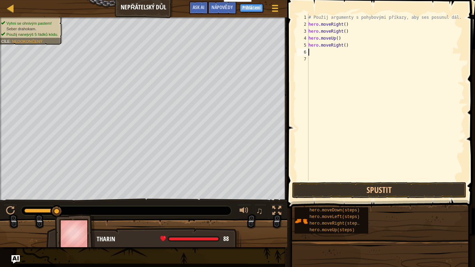
click at [344, 70] on div "# Použij argumenty s pohybovými příkazy, aby ses posunul dál. hero . moveRight …" at bounding box center [386, 104] width 158 height 181
click at [339, 58] on div "# Použij argumenty s pohybovými příkazy, aby ses posunul dál. hero . moveRight …" at bounding box center [386, 104] width 158 height 181
click at [332, 52] on div "# Použij argumenty s pohybovými příkazy, aby ses posunul dál. hero . moveRight …" at bounding box center [386, 104] width 158 height 181
type textarea "m"
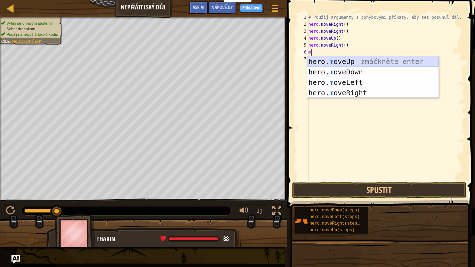
click at [339, 61] on div "hero. m oveUp zmáčkněte enter hero. m oveDown zmáčkněte enter hero. m oveLeft z…" at bounding box center [373, 87] width 132 height 63
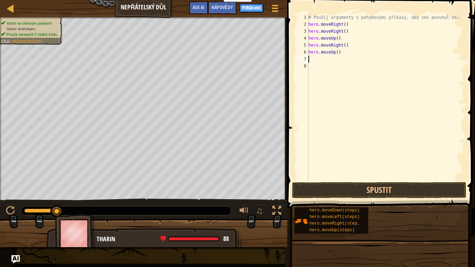
type textarea "m"
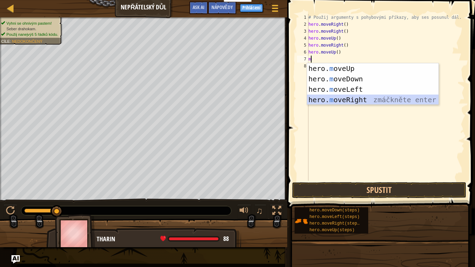
click at [368, 98] on div "hero. m oveUp zmáčkněte enter hero. m oveDown zmáčkněte enter hero. m oveLeft z…" at bounding box center [373, 94] width 132 height 63
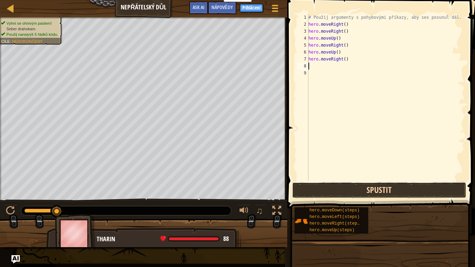
click at [368, 188] on button "Spustit" at bounding box center [379, 190] width 174 height 16
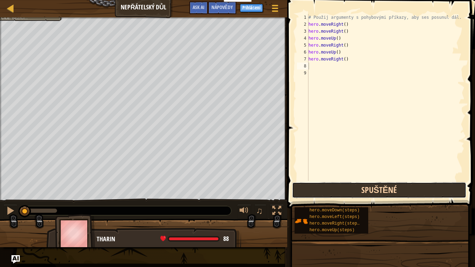
click at [368, 188] on button "Spuštěné" at bounding box center [379, 190] width 174 height 16
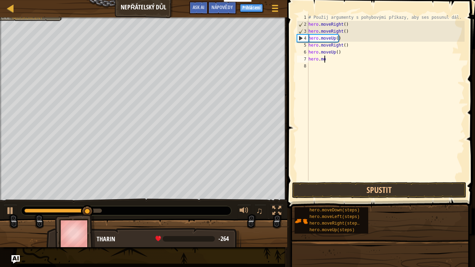
type textarea "h"
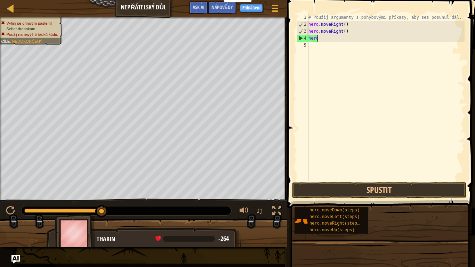
type textarea "h"
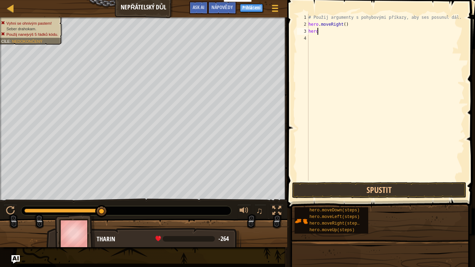
type textarea "h"
type textarea "# Použij argumenty s pohybovými příkazy, aby ses posunul dál."
click at [325, 31] on div "# Použij argumenty s pohybovými příkazy, aby ses posunul dál." at bounding box center [386, 104] width 158 height 181
type textarea "m"
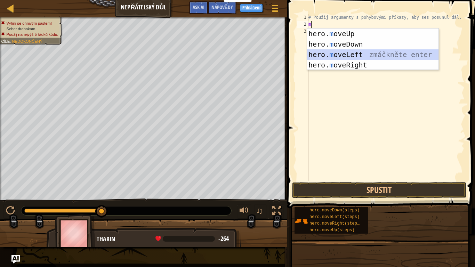
click at [360, 53] on div "hero. m oveUp zmáčkněte enter hero. m oveDown zmáčkněte enter hero. m oveLeft z…" at bounding box center [373, 60] width 132 height 63
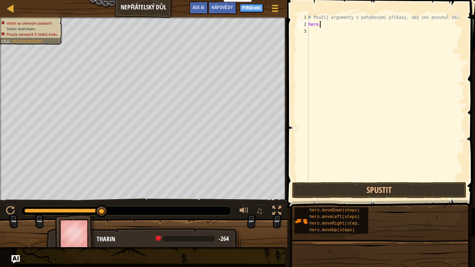
type textarea "h"
type textarea "m"
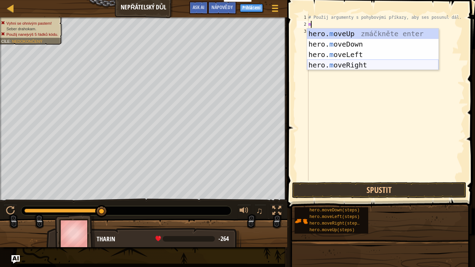
click at [339, 66] on div "hero. m oveUp zmáčkněte enter hero. m oveDown zmáčkněte enter hero. m oveLeft z…" at bounding box center [373, 60] width 132 height 63
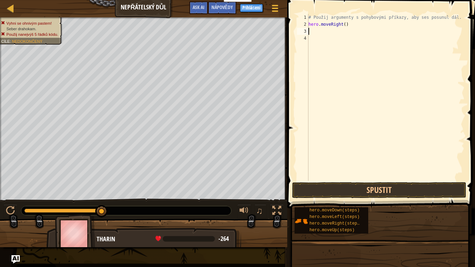
type textarea "m"
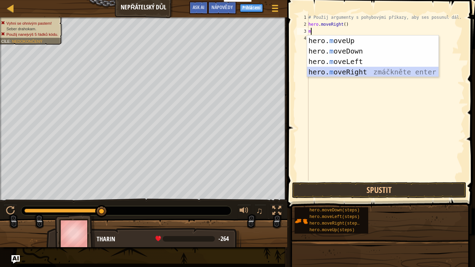
click at [327, 72] on div "hero. m oveUp zmáčkněte enter hero. m oveDown zmáčkněte enter hero. m oveLeft z…" at bounding box center [373, 66] width 132 height 63
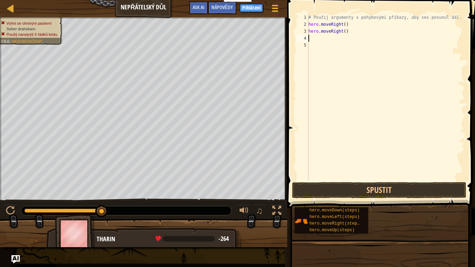
type textarea "m"
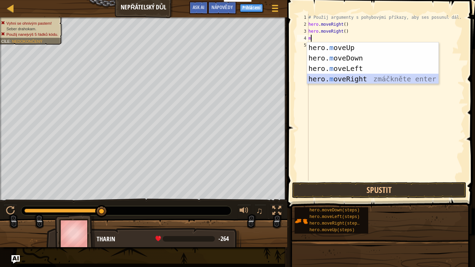
click at [331, 79] on div "hero. m oveUp zmáčkněte enter hero. m oveDown zmáčkněte enter hero. m oveLeft z…" at bounding box center [373, 73] width 132 height 63
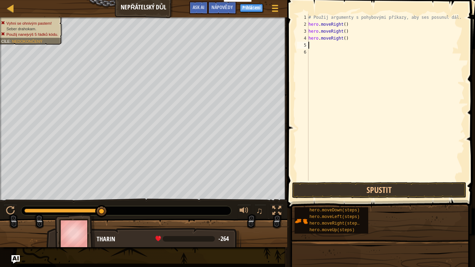
type textarea "m"
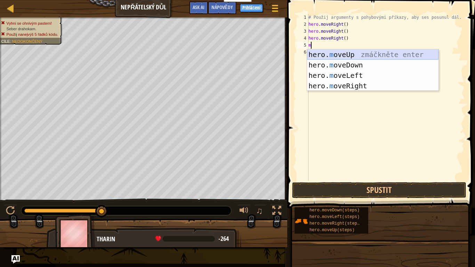
click at [348, 52] on div "hero. m oveUp zmáčkněte enter hero. m oveDown zmáčkněte enter hero. m oveLeft z…" at bounding box center [373, 80] width 132 height 63
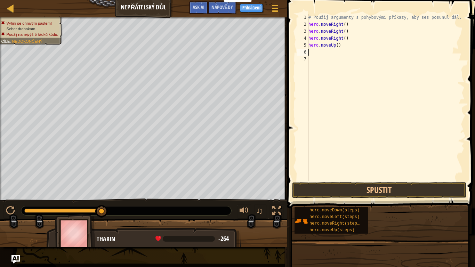
type textarea "m"
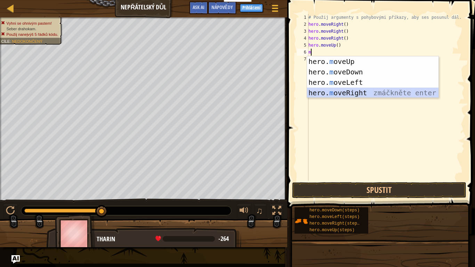
click at [357, 95] on div "hero. m oveUp zmáčkněte enter hero. m oveDown zmáčkněte enter hero. m oveLeft z…" at bounding box center [373, 87] width 132 height 63
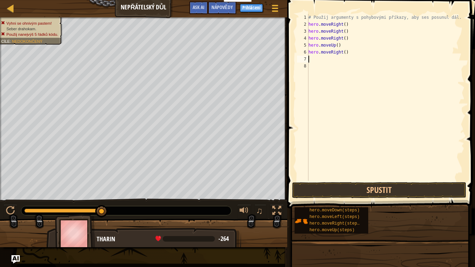
type textarea "m"
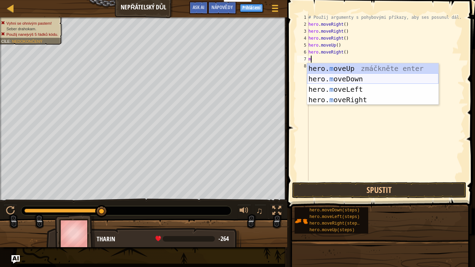
click at [340, 79] on div "hero. m oveUp zmáčkněte enter hero. m oveDown zmáčkněte enter hero. m oveLeft z…" at bounding box center [373, 94] width 132 height 63
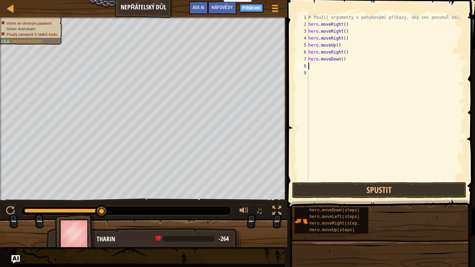
type textarea "m"
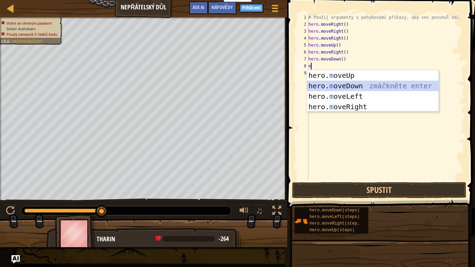
click at [355, 86] on div "hero. m oveUp zmáčkněte enter hero. m oveDown zmáčkněte enter hero. m oveLeft z…" at bounding box center [373, 101] width 132 height 63
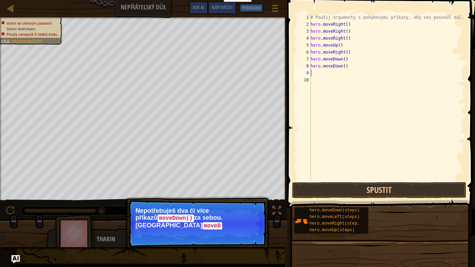
click at [364, 91] on div "# Použij argumenty s pohybovými příkazy, aby ses posunul dál. hero . moveRight …" at bounding box center [387, 104] width 156 height 181
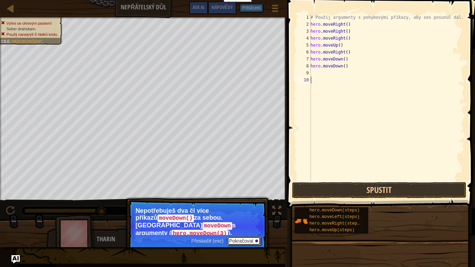
click at [240, 237] on button "Pokračovat" at bounding box center [244, 241] width 34 height 9
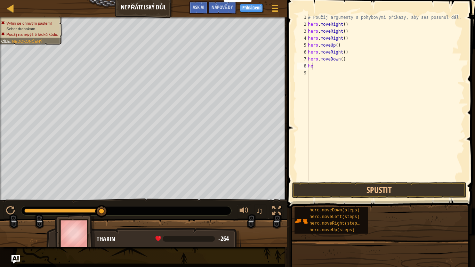
type textarea "h"
type textarea "m"
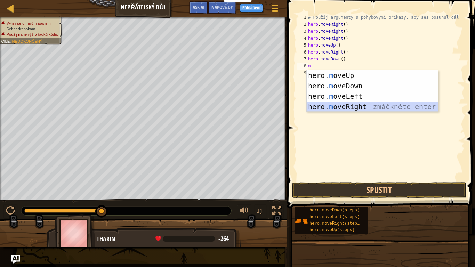
click at [356, 103] on div "hero. m oveUp zmáčkněte enter hero. m oveDown zmáčkněte enter hero. m oveLeft z…" at bounding box center [373, 101] width 132 height 63
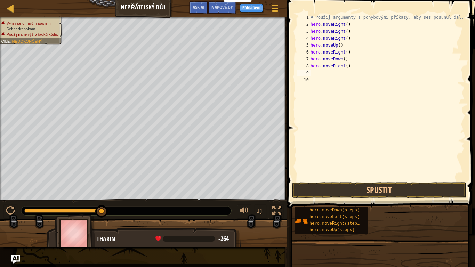
type textarea "m"
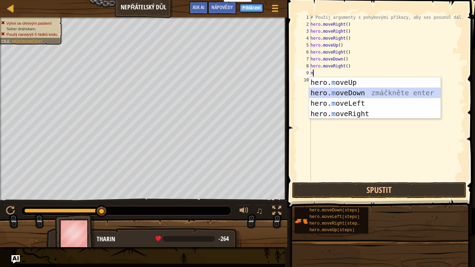
click at [360, 93] on div "hero. m oveUp zmáčkněte enter hero. m oveDown zmáčkněte enter hero. m oveLeft z…" at bounding box center [375, 108] width 132 height 63
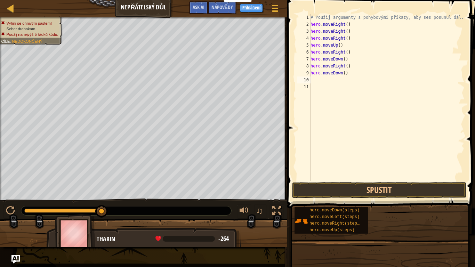
type textarea "m"
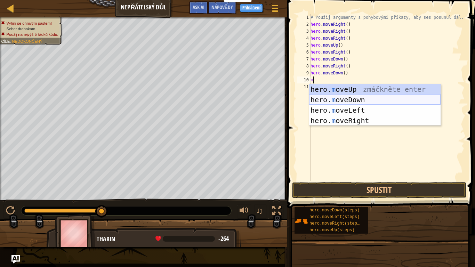
click at [353, 97] on div "hero. m oveUp zmáčkněte enter hero. m oveDown zmáčkněte enter hero. m oveLeft z…" at bounding box center [375, 115] width 132 height 63
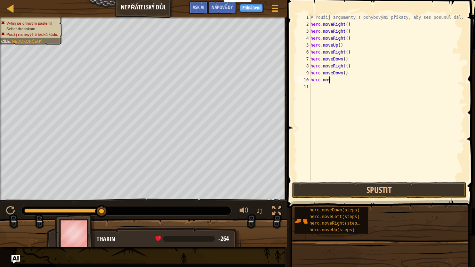
type textarea "h"
type textarea "m"
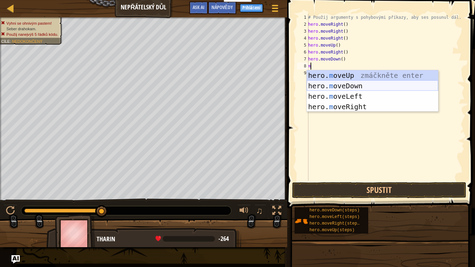
click at [361, 84] on div "hero. m oveUp zmáčkněte enter hero. m oveDown zmáčkněte enter hero. m oveLeft z…" at bounding box center [373, 101] width 132 height 63
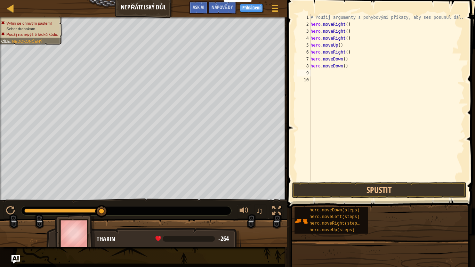
type textarea "m"
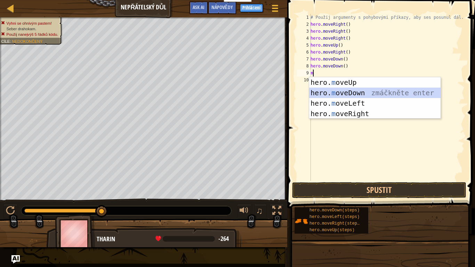
click at [364, 93] on div "hero. m oveUp zmáčkněte enter hero. m oveDown zmáčkněte enter hero. m oveLeft z…" at bounding box center [375, 108] width 132 height 63
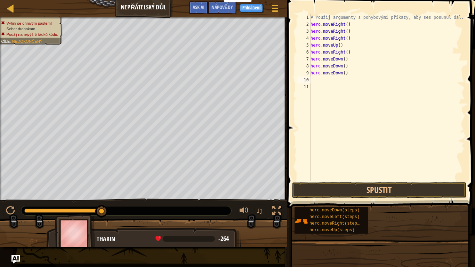
type textarea "m"
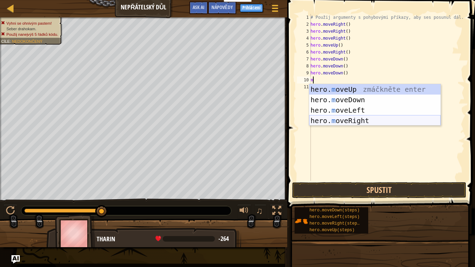
click at [359, 121] on div "hero. m oveUp zmáčkněte enter hero. m oveDown zmáčkněte enter hero. m oveLeft z…" at bounding box center [375, 115] width 132 height 63
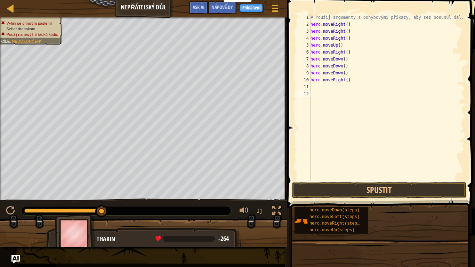
click at [348, 121] on div "# Použij argumenty s pohybovými příkazy, aby ses posunul dál. hero . moveRight …" at bounding box center [387, 104] width 156 height 181
click at [344, 102] on div "# Použij argumenty s pohybovými příkazy, aby ses posunul dál. hero . moveRight …" at bounding box center [387, 104] width 156 height 181
click at [339, 91] on div "# Použij argumenty s pohybovými příkazy, aby ses posunul dál. hero . moveRight …" at bounding box center [387, 104] width 156 height 181
click at [339, 81] on div "# Použij argumenty s pohybovými příkazy, aby ses posunul dál. hero . moveRight …" at bounding box center [387, 104] width 156 height 181
type textarea "hero.moveRight()"
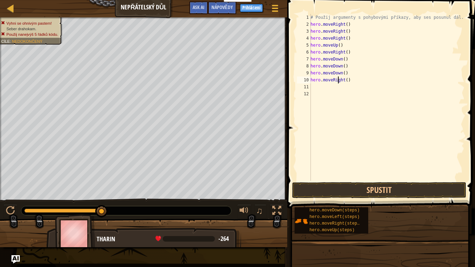
click at [339, 91] on div "# Použij argumenty s pohybovými příkazy, aby ses posunul dál. hero . moveRight …" at bounding box center [387, 104] width 156 height 181
click at [338, 82] on div "# Použij argumenty s pohybovými příkazy, aby ses posunul dál. hero . moveRight …" at bounding box center [387, 104] width 156 height 181
type textarea "hero.moveRight()"
click at [339, 86] on div "# Použij argumenty s pohybovými příkazy, aby ses posunul dál. hero . moveRight …" at bounding box center [387, 104] width 156 height 181
type textarea "m"
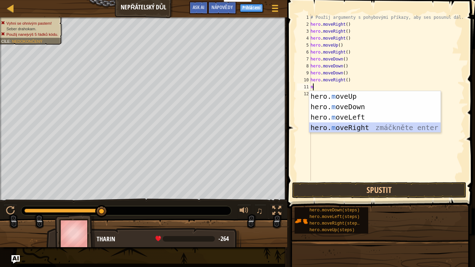
click at [352, 125] on div "hero. m oveUp zmáčkněte enter hero. m oveDown zmáčkněte enter hero. m oveLeft z…" at bounding box center [375, 122] width 132 height 63
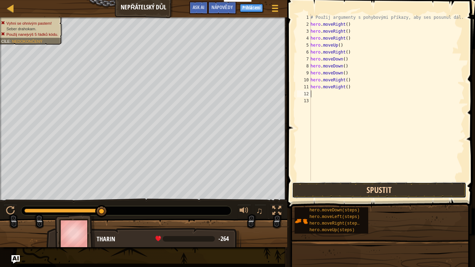
click at [354, 187] on button "Spustit" at bounding box center [379, 190] width 174 height 16
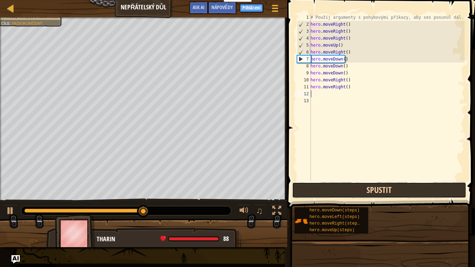
click at [382, 189] on button "Spustit" at bounding box center [379, 190] width 174 height 16
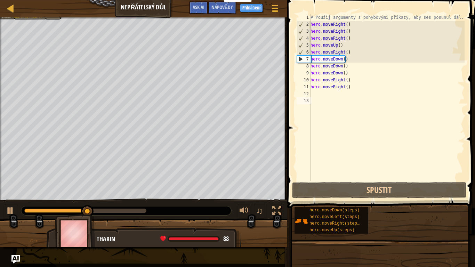
click at [331, 101] on div "# Použij argumenty s pohybovými příkazy, aby ses posunul dál. hero . moveRight …" at bounding box center [387, 104] width 156 height 181
click at [330, 91] on div "# Použij argumenty s pohybovými příkazy, aby ses posunul dál. hero . moveRight …" at bounding box center [387, 104] width 156 height 181
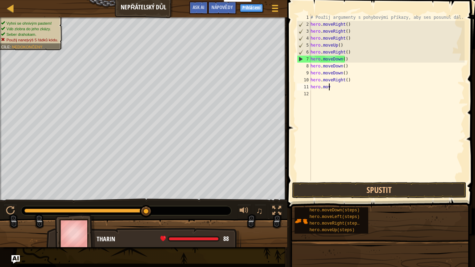
type textarea "h"
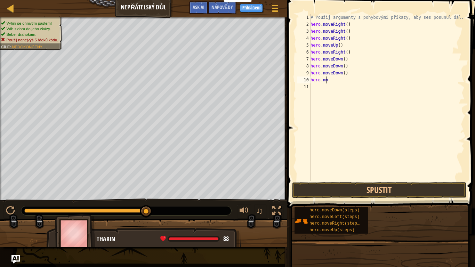
type textarea "h"
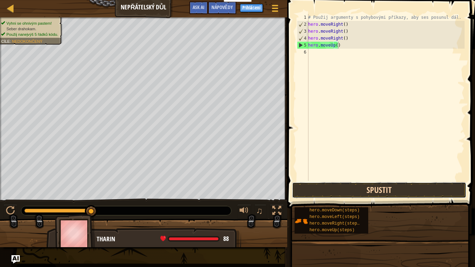
click at [371, 186] on button "Spustit" at bounding box center [379, 190] width 174 height 16
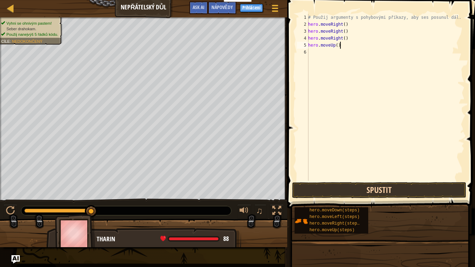
scroll to position [3, 2]
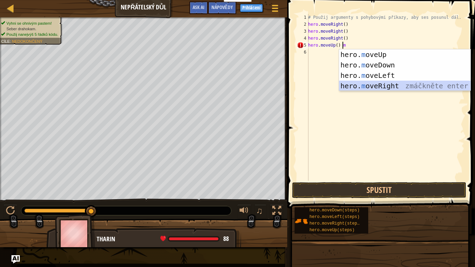
click at [388, 87] on div "hero. m oveUp zmáčkněte enter hero. m oveDown zmáčkněte enter hero. m oveLeft z…" at bounding box center [405, 80] width 132 height 63
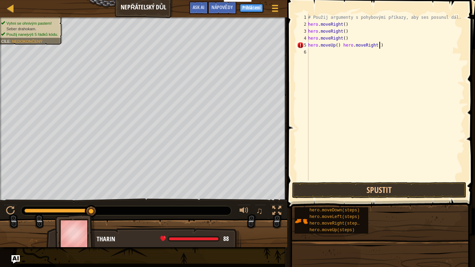
scroll to position [3, 6]
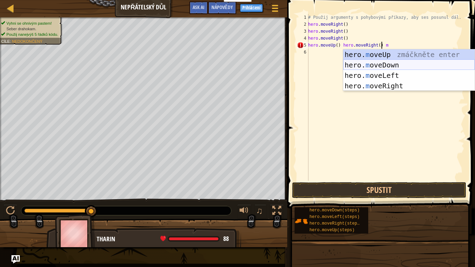
click at [393, 64] on div "hero. m oveUp zmáčkněte enter hero. m oveDown zmáčkněte enter hero. m oveLeft z…" at bounding box center [409, 80] width 132 height 63
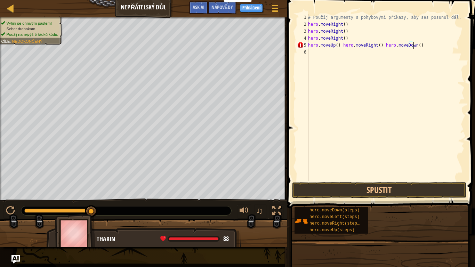
scroll to position [3, 8]
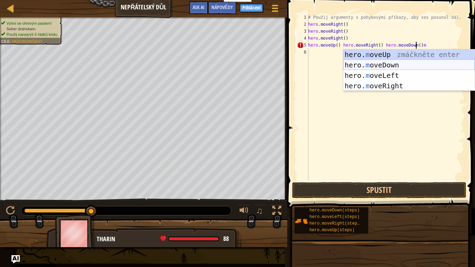
click at [375, 64] on div "hero. m oveUp zmáčkněte enter hero. m oveDown zmáčkněte enter hero. m oveLeft z…" at bounding box center [409, 80] width 132 height 63
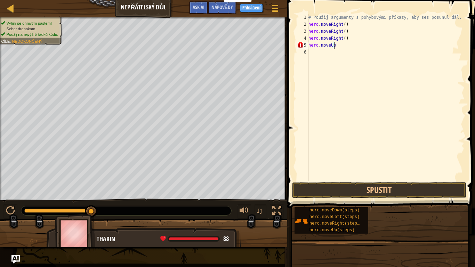
scroll to position [3, 0]
type textarea "h"
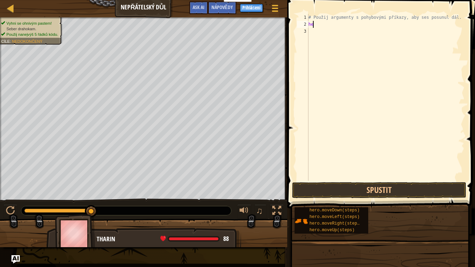
type textarea "h"
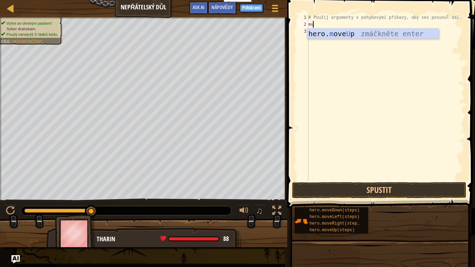
type textarea "m"
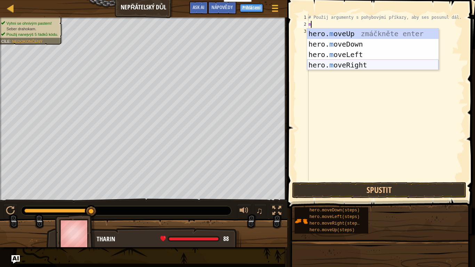
click at [355, 66] on div "hero. m oveUp zmáčkněte enter hero. m oveDown zmáčkněte enter hero. m oveLeft z…" at bounding box center [373, 60] width 132 height 63
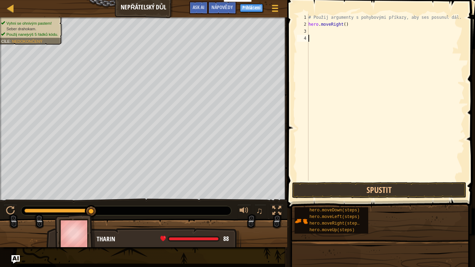
click at [359, 36] on div "# Použij argumenty s pohybovými příkazy, aby ses posunul dál. hero . moveRight …" at bounding box center [386, 104] width 158 height 181
click at [363, 27] on div "# Použij argumenty s pohybovými příkazy, aby ses posunul dál. hero . moveRight …" at bounding box center [386, 104] width 158 height 181
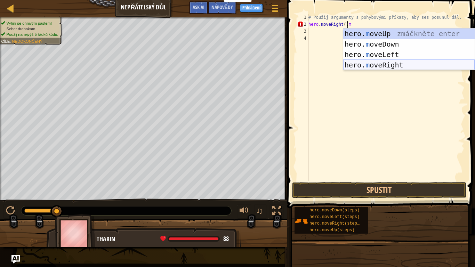
type textarea "hero.moveRight()"
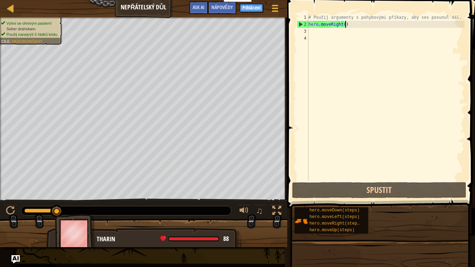
click at [333, 31] on div "# Použij argumenty s pohybovými příkazy, aby ses posunul dál. hero . moveRight …" at bounding box center [386, 104] width 158 height 181
type textarea "m"
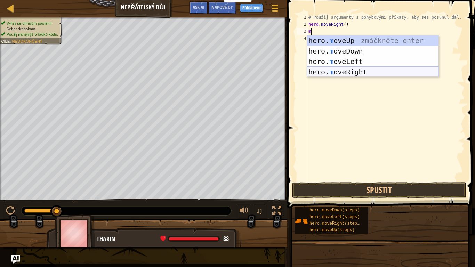
click at [362, 71] on div "hero. m oveUp zmáčkněte enter hero. m oveDown zmáčkněte enter hero. m oveLeft z…" at bounding box center [373, 66] width 132 height 63
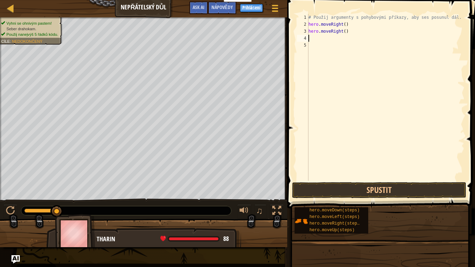
type textarea "m"
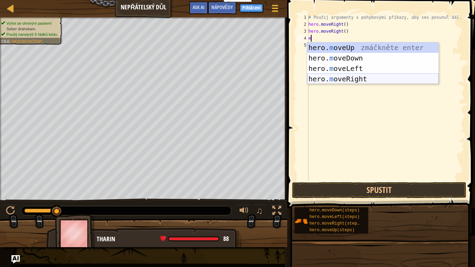
click at [336, 76] on div "hero. m oveUp zmáčkněte enter hero. m oveDown zmáčkněte enter hero. m oveLeft z…" at bounding box center [373, 73] width 132 height 63
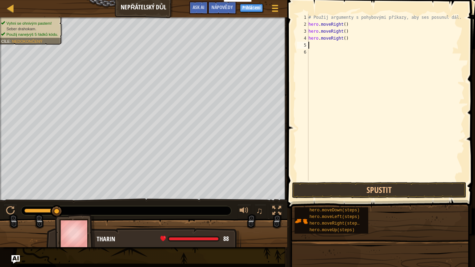
type textarea "m"
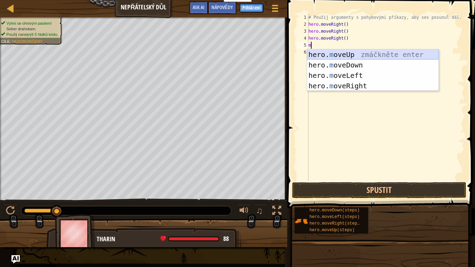
click at [333, 59] on div "hero. m oveUp zmáčkněte enter hero. m oveDown zmáčkněte enter hero. m oveLeft z…" at bounding box center [373, 80] width 132 height 63
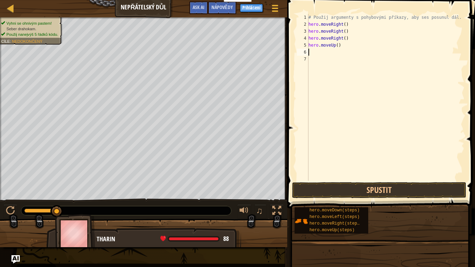
type textarea "m"
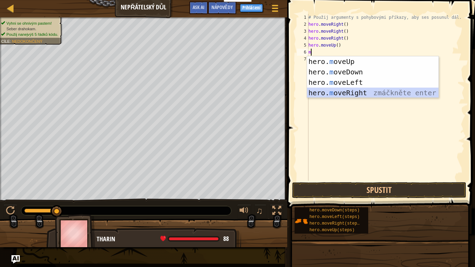
click at [342, 93] on div "hero. m oveUp zmáčkněte enter hero. m oveDown zmáčkněte enter hero. m oveLeft z…" at bounding box center [373, 87] width 132 height 63
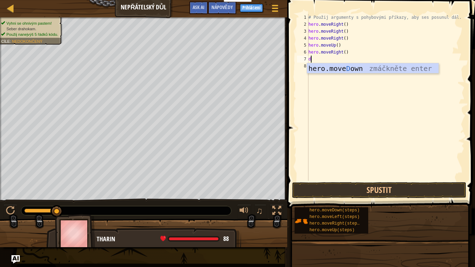
type textarea "do"
click at [359, 70] on div "hero.move Do wn zmáčkněte enter" at bounding box center [373, 78] width 132 height 31
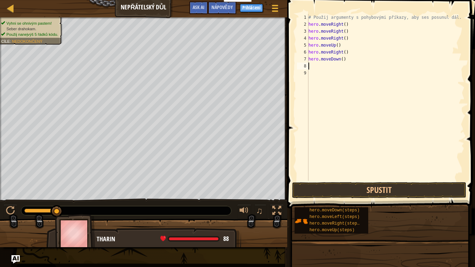
type textarea "m"
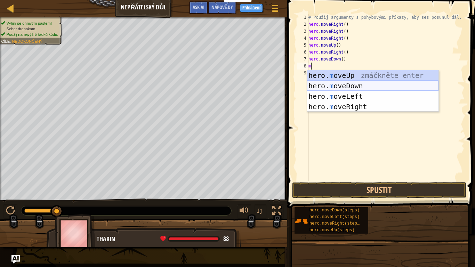
click at [332, 88] on div "hero. m oveUp zmáčkněte enter hero. m oveDown zmáčkněte enter hero. m oveLeft z…" at bounding box center [373, 101] width 132 height 63
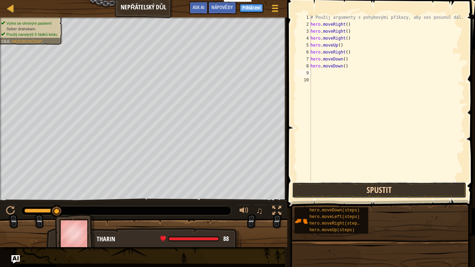
click at [326, 194] on button "Spustit" at bounding box center [379, 190] width 174 height 16
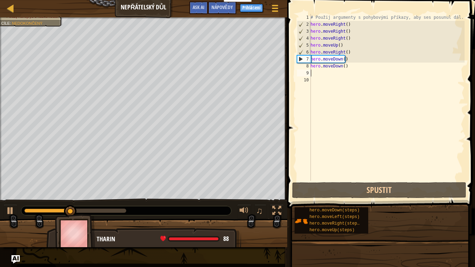
type textarea "d"
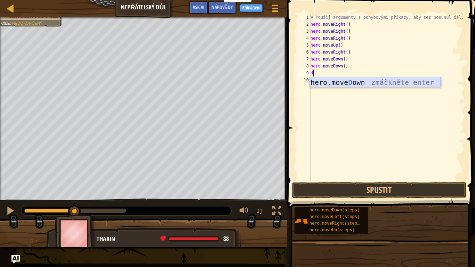
click at [366, 82] on div "hero.move D own zmáčkněte enter" at bounding box center [375, 92] width 132 height 31
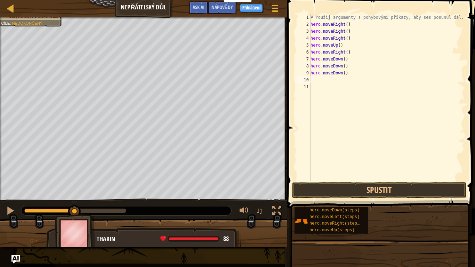
type textarea "m"
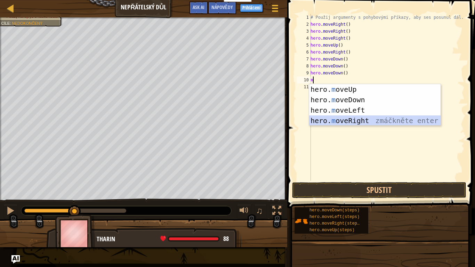
click at [371, 120] on div "hero. m oveUp zmáčkněte enter hero. m oveDown zmáčkněte enter hero. m oveLeft z…" at bounding box center [375, 115] width 132 height 63
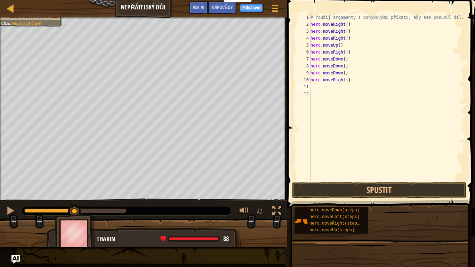
type textarea "m"
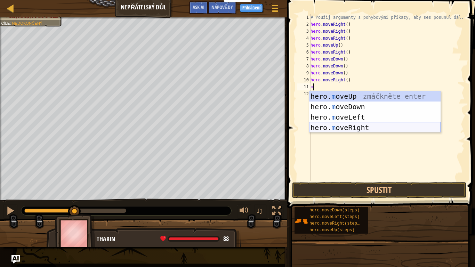
click at [366, 124] on div "hero. m oveUp zmáčkněte enter hero. m oveDown zmáčkněte enter hero. m oveLeft z…" at bounding box center [375, 122] width 132 height 63
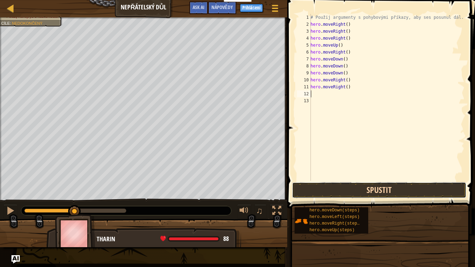
click at [340, 190] on button "Spustit" at bounding box center [379, 190] width 174 height 16
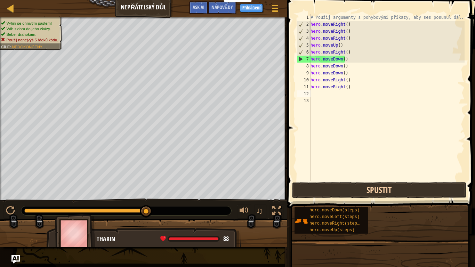
type textarea "."
type textarea "2"
type textarea "h"
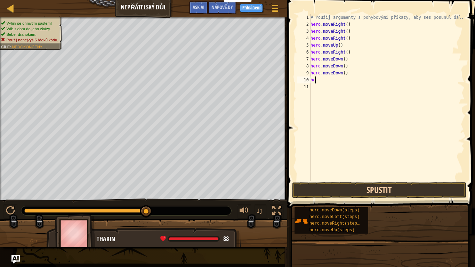
type textarea "h"
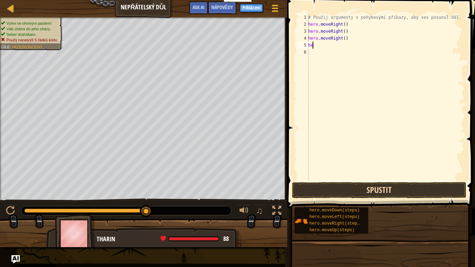
type textarea "h"
type textarea "m"
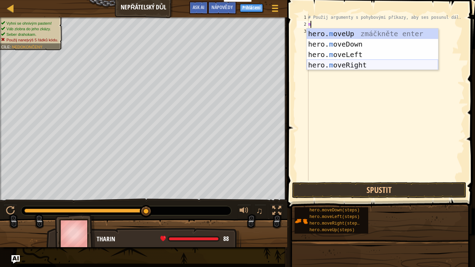
click at [351, 66] on div "hero. m oveUp zmáčkněte enter hero. m oveDown zmáčkněte enter hero. m oveLeft z…" at bounding box center [373, 60] width 132 height 63
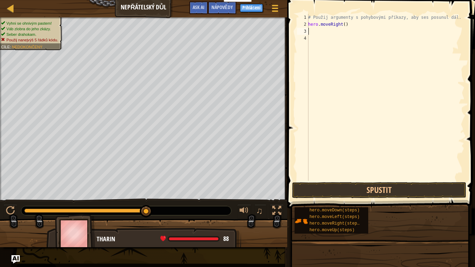
click at [353, 21] on div "# Použij argumenty s pohybovými příkazy, aby ses posunul dál. hero . moveRight …" at bounding box center [386, 104] width 158 height 181
click at [349, 22] on div "# Použij argumenty s pohybovými příkazy, aby ses posunul dál. hero . moveRight …" at bounding box center [386, 104] width 158 height 181
type textarea "hero.moveRight(3)"
click at [334, 188] on button "Spustit" at bounding box center [379, 190] width 174 height 16
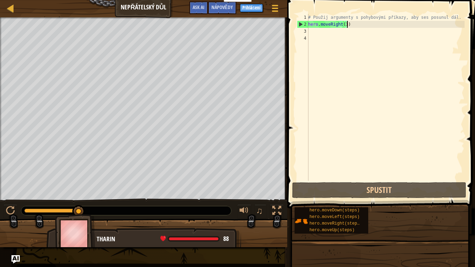
click at [346, 39] on div "# Použij argumenty s pohybovými příkazy, aby ses posunul dál. hero . moveRight …" at bounding box center [386, 104] width 158 height 181
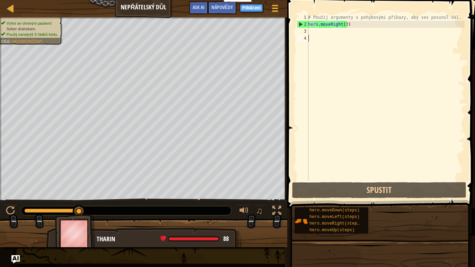
scroll to position [3, 0]
click at [348, 31] on div "# Použij argumenty s pohybovými příkazy, aby ses posunul dál. hero . moveRight …" at bounding box center [386, 104] width 158 height 181
type textarea "m"
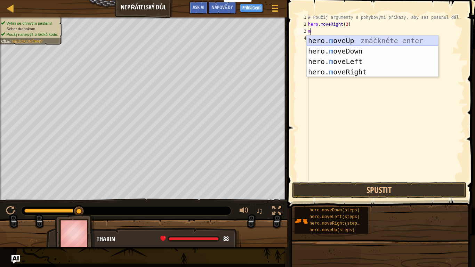
click at [375, 40] on div "hero. m oveUp zmáčkněte enter hero. m oveDown zmáčkněte enter hero. m oveLeft z…" at bounding box center [373, 66] width 132 height 63
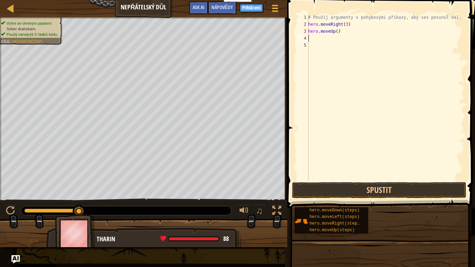
type textarea "m"
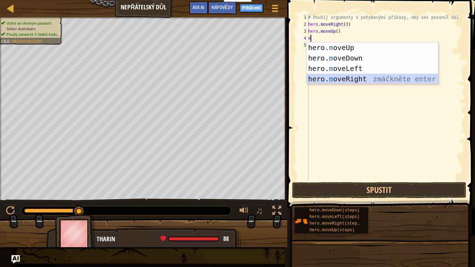
click at [329, 77] on div "hero. m oveUp zmáčkněte enter hero. m oveDown zmáčkněte enter hero. m oveLeft z…" at bounding box center [373, 73] width 132 height 63
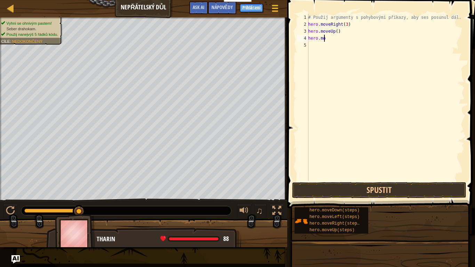
type textarea "h"
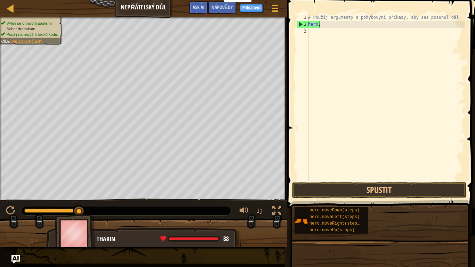
type textarea "h"
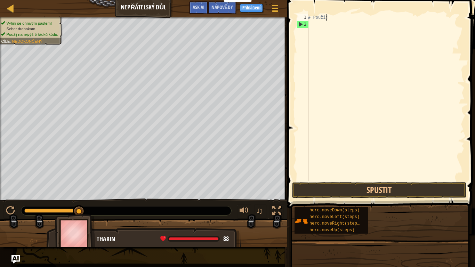
type textarea "#"
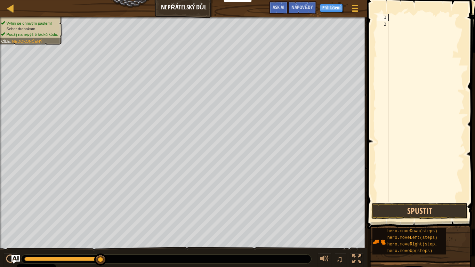
type textarea "m"
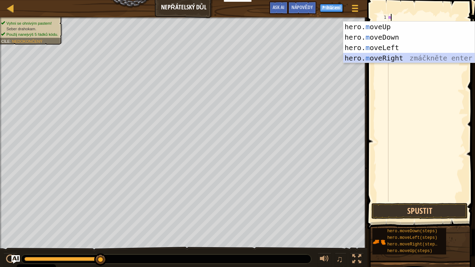
click at [403, 59] on div "hero. m oveUp zmáčkněte enter hero. m oveDown zmáčkněte enter hero. m oveLeft z…" at bounding box center [409, 53] width 132 height 63
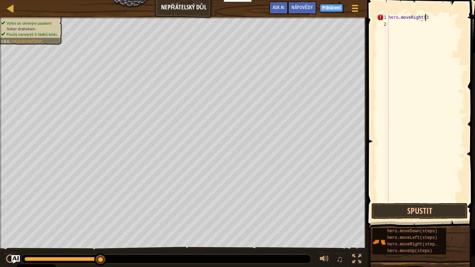
scroll to position [3, 3]
type textarea "hero.moveRight(3)"
click at [427, 61] on div "hero . moveRight ( 3 )" at bounding box center [426, 115] width 78 height 202
type textarea "m"
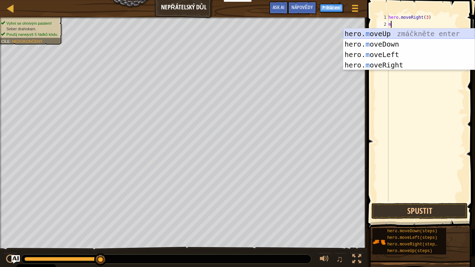
click at [432, 37] on div "hero. m oveUp zmáčkněte enter hero. m oveDown zmáčkněte enter hero. m oveLeft z…" at bounding box center [409, 60] width 132 height 63
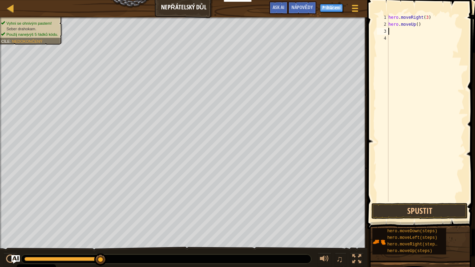
type textarea "m"
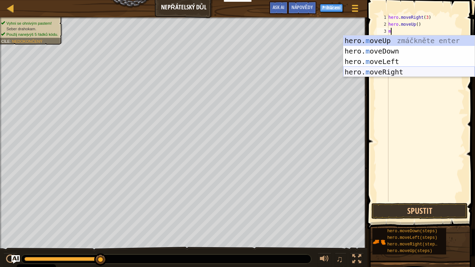
click at [419, 73] on div "hero. m oveUp zmáčkněte enter hero. m oveDown zmáčkněte enter hero. m oveLeft z…" at bounding box center [409, 66] width 132 height 63
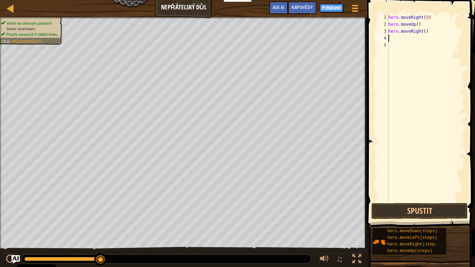
type textarea "m"
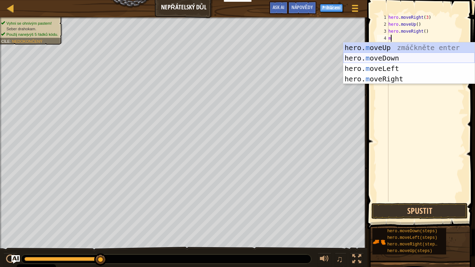
click at [399, 58] on div "hero. m oveUp zmáčkněte enter hero. m oveDown zmáčkněte enter hero. m oveLeft z…" at bounding box center [409, 73] width 132 height 63
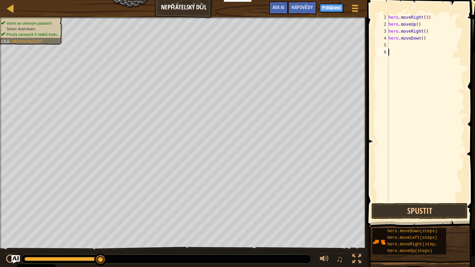
drag, startPoint x: 399, startPoint y: 58, endPoint x: 433, endPoint y: 94, distance: 49.7
click at [433, 94] on div "hero . moveRight ( 3 ) hero . moveUp ( ) hero . moveRight ( ) hero . moveDown (…" at bounding box center [426, 115] width 78 height 202
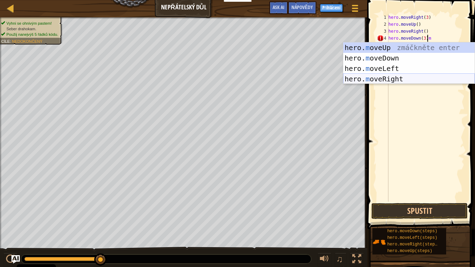
click at [413, 78] on div "hero. m oveUp zmáčkněte enter hero. m oveDown zmáčkněte enter hero. m oveLeft z…" at bounding box center [409, 73] width 132 height 63
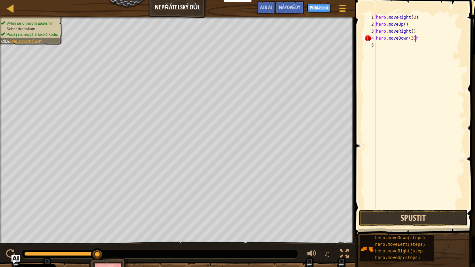
type textarea "hero.moveDown(3)"
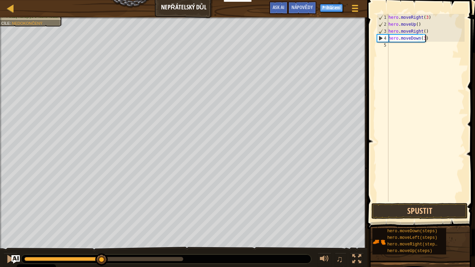
click at [412, 53] on div "hero . moveRight ( 3 ) hero . moveUp ( ) hero . moveRight ( ) hero . moveDown (…" at bounding box center [426, 115] width 78 height 202
type textarea "m"
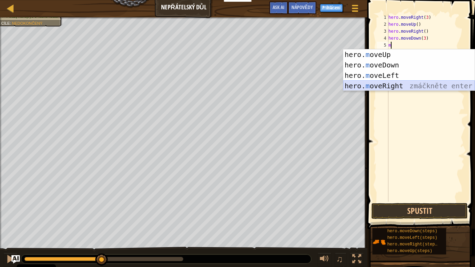
click at [407, 87] on div "hero. m oveUp zmáčkněte enter hero. m oveDown zmáčkněte enter hero. m oveLeft z…" at bounding box center [409, 80] width 132 height 63
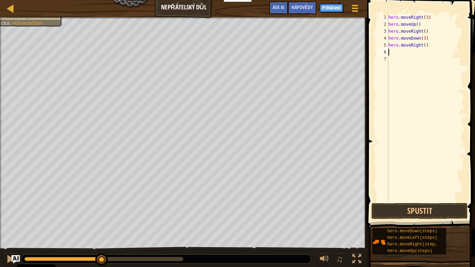
click at [449, 51] on div "hero . moveRight ( 3 ) hero . moveUp ( ) hero . moveRight ( ) hero . moveDown (…" at bounding box center [426, 115] width 78 height 202
click at [443, 46] on div "hero . moveRight ( 3 ) hero . moveUp ( ) hero . moveRight ( ) hero . moveDown (…" at bounding box center [426, 115] width 78 height 202
type textarea "hero.moveRight(2)"
click at [433, 209] on button "Spustit" at bounding box center [420, 211] width 96 height 16
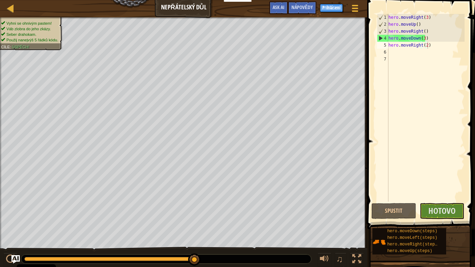
click at [438, 219] on span at bounding box center [421, 105] width 113 height 250
click at [436, 212] on span "Hotovo" at bounding box center [442, 210] width 27 height 11
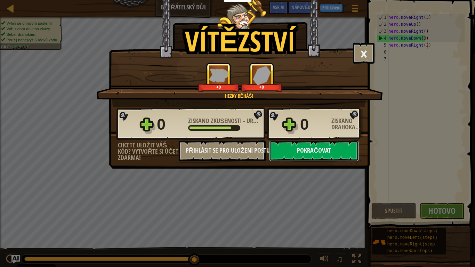
click at [313, 142] on button "Pokračovat" at bounding box center [314, 151] width 90 height 21
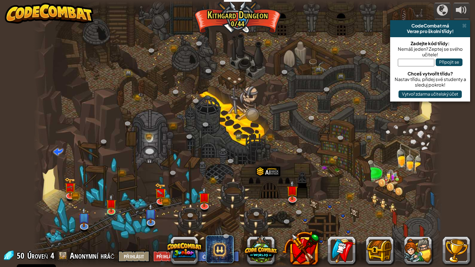
select select "cs"
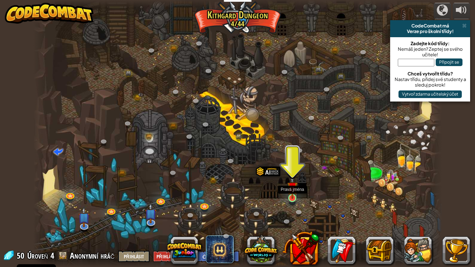
click at [293, 189] on img at bounding box center [292, 187] width 10 height 24
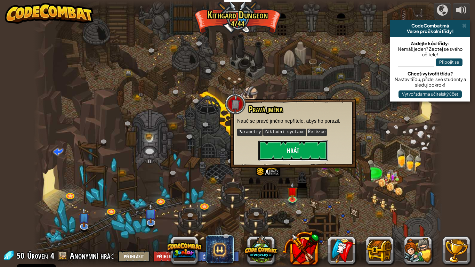
click at [293, 144] on button "Hrát" at bounding box center [294, 150] width 70 height 21
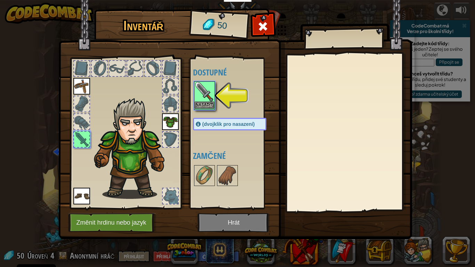
click at [199, 89] on img at bounding box center [204, 91] width 19 height 19
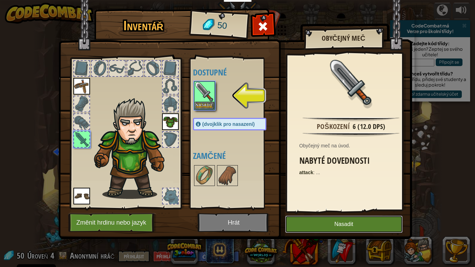
click at [314, 220] on button "Nasadit" at bounding box center [344, 224] width 118 height 17
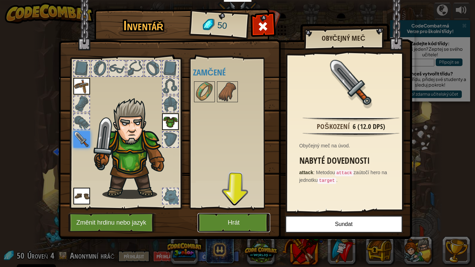
click at [220, 224] on button "Hrát" at bounding box center [234, 222] width 73 height 19
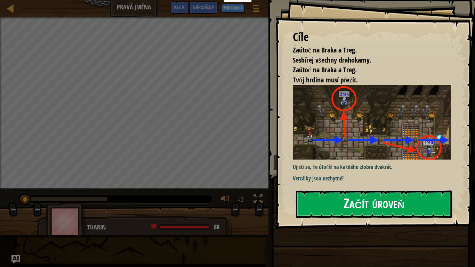
click at [354, 200] on button "Začít úroveň" at bounding box center [374, 204] width 156 height 27
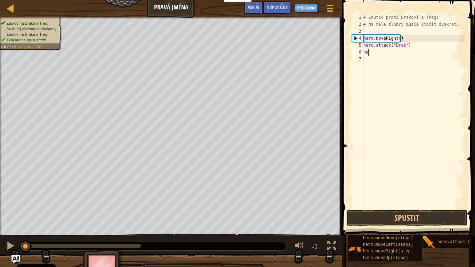
type textarea "h"
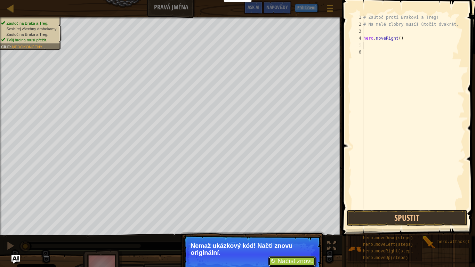
click at [285, 239] on button "↻ Načíst znovu" at bounding box center [292, 261] width 47 height 10
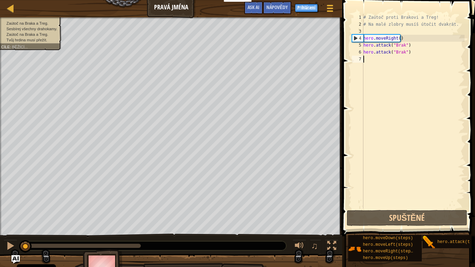
scroll to position [3, 0]
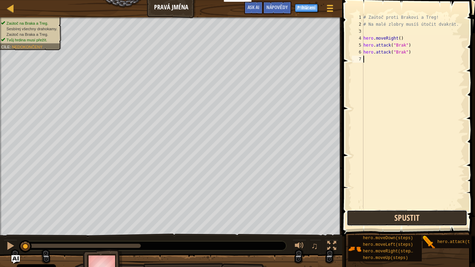
click at [422, 220] on button "Spustit" at bounding box center [407, 218] width 121 height 16
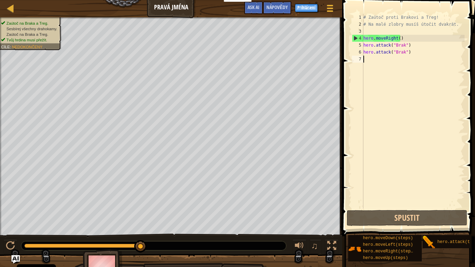
type textarea "m"
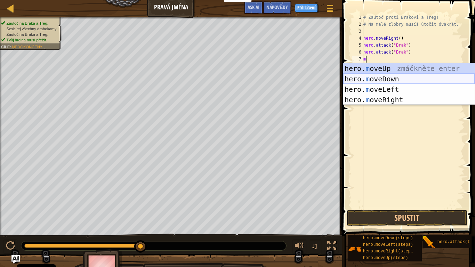
click at [410, 76] on div "hero. m oveUp zmáčkněte enter hero. m oveDown zmáčkněte enter hero. m oveLeft z…" at bounding box center [409, 94] width 132 height 63
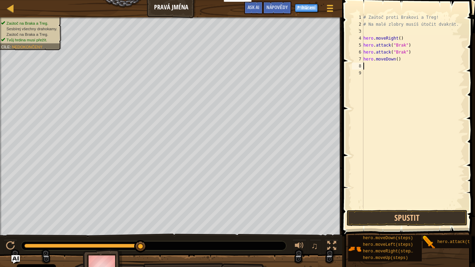
type textarea "m"
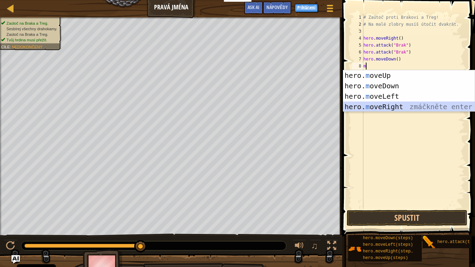
click at [394, 105] on div "hero. m oveUp zmáčkněte enter hero. m oveDown zmáčkněte enter hero. m oveLeft z…" at bounding box center [409, 101] width 132 height 63
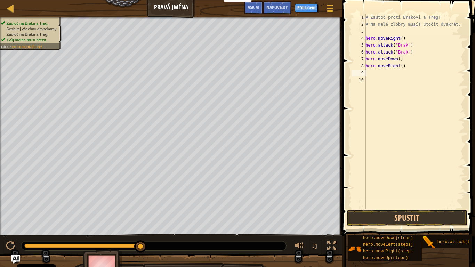
type textarea "m"
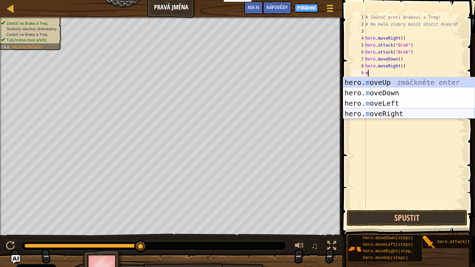
click at [382, 114] on div "hero. m oveUp zmáčkněte enter hero. m oveDown zmáčkněte enter hero. m oveLeft z…" at bounding box center [409, 108] width 132 height 63
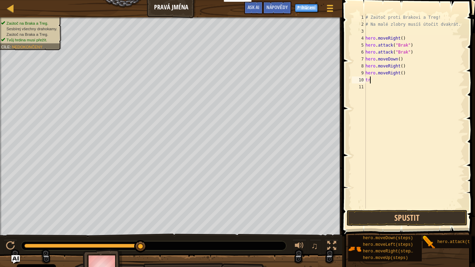
type textarea "t"
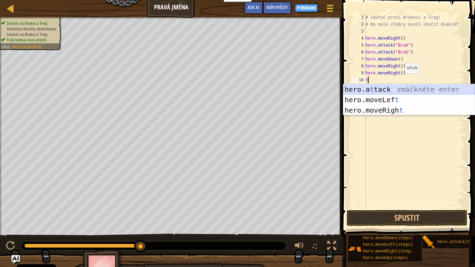
click at [423, 90] on div "hero.a t tack zmáčkněte enter hero.moveLef t zmáčkněte enter hero.moveRigh t zm…" at bounding box center [409, 110] width 132 height 52
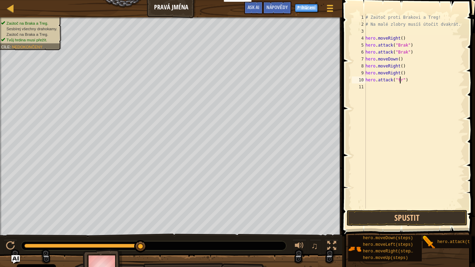
scroll to position [3, 3]
type textarea "hero.attack("treg")"
click at [373, 93] on div "# Zaútoč proti Brakovi a Treg! # Na malé zlobry musíš útočit dvakrát. hero . mo…" at bounding box center [414, 118] width 101 height 209
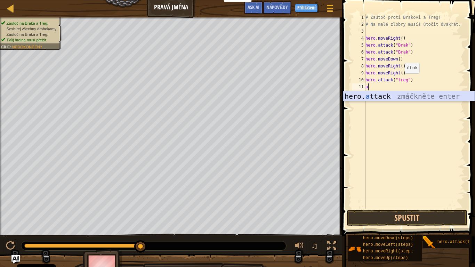
click at [403, 96] on div "hero. a ttack zmáčkněte enter" at bounding box center [409, 106] width 132 height 31
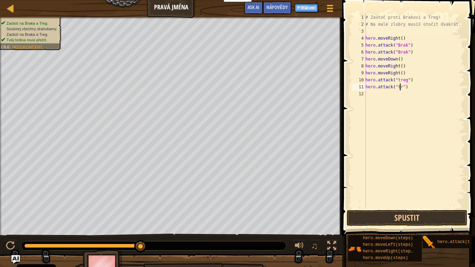
scroll to position [3, 3]
type textarea "hero.attack("treg")"
click at [371, 215] on button "Spustit" at bounding box center [407, 218] width 121 height 16
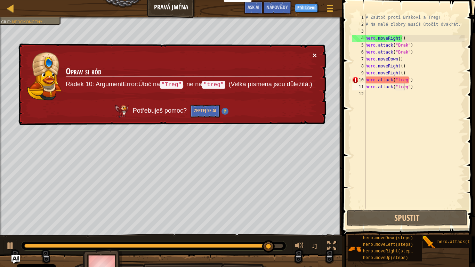
click at [315, 54] on button "×" at bounding box center [315, 54] width 4 height 7
click at [314, 53] on button "×" at bounding box center [315, 54] width 4 height 7
click at [434, 92] on div "# Zaútoč proti Brakovi a Treg! # Na malé zlobry musíš útočit dvakrát. hero . mo…" at bounding box center [414, 118] width 101 height 209
click at [430, 81] on div "# Zaútoč proti Brakovi a Treg! # Na malé zlobry musíš útočit dvakrát. hero . mo…" at bounding box center [414, 118] width 101 height 209
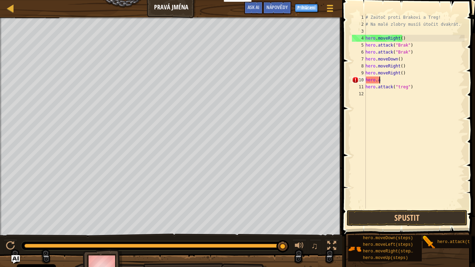
type textarea "h"
click at [431, 82] on div "# Zaútoč proti Brakovi a Treg! # Na malé zlobry musíš útočit dvakrát. hero . mo…" at bounding box center [414, 118] width 101 height 209
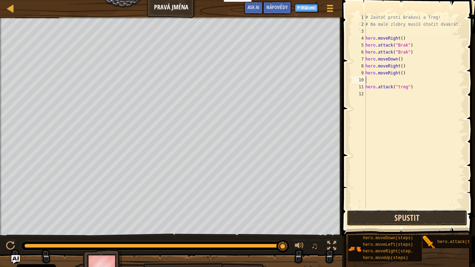
click at [375, 214] on button "Spustit" at bounding box center [407, 218] width 121 height 16
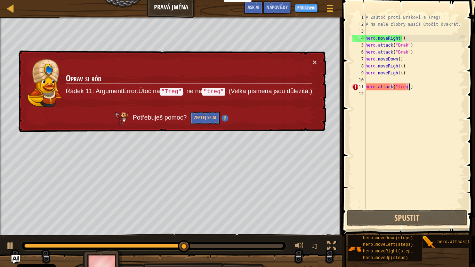
click at [431, 89] on div "# Zaútoč proti Brakovi a Treg! # Na malé zlobry musíš útočit dvakrát. hero . mo…" at bounding box center [414, 118] width 101 height 209
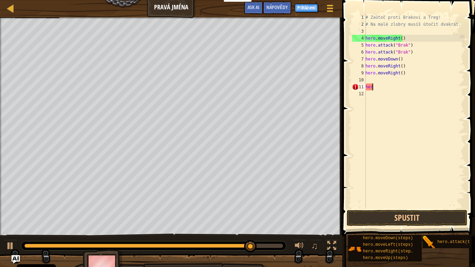
type textarea "h"
type textarea "hero.moveRight()"
click at [369, 84] on div "# Zaútoč proti Brakovi a Treg! # Na malé zlobry musíš útočit dvakrát. hero . mo…" at bounding box center [414, 118] width 101 height 209
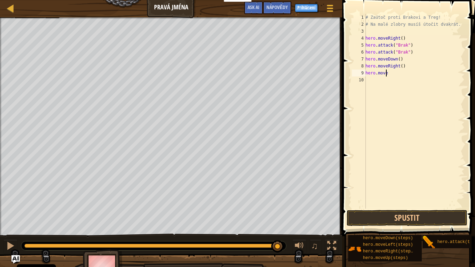
type textarea "h"
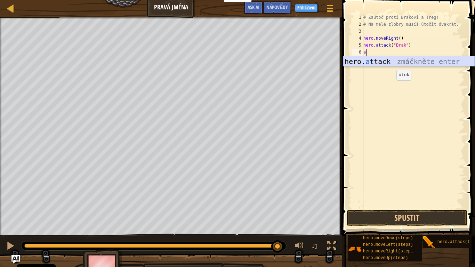
click at [390, 61] on div "hero. a ttack zmáčkněte enter" at bounding box center [409, 71] width 132 height 31
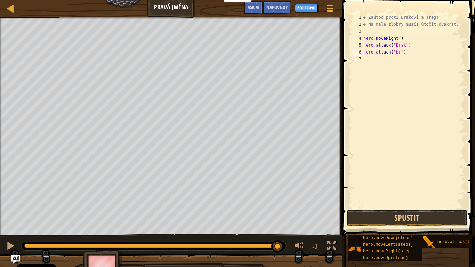
scroll to position [3, 3]
type textarea "hero.attack("brak")"
click at [222, 0] on div "Mapa Pravá jména Herní menu Hotovo Přihlášení Nápovědy Ask AI" at bounding box center [171, 8] width 342 height 17
